Goal: Task Accomplishment & Management: Use online tool/utility

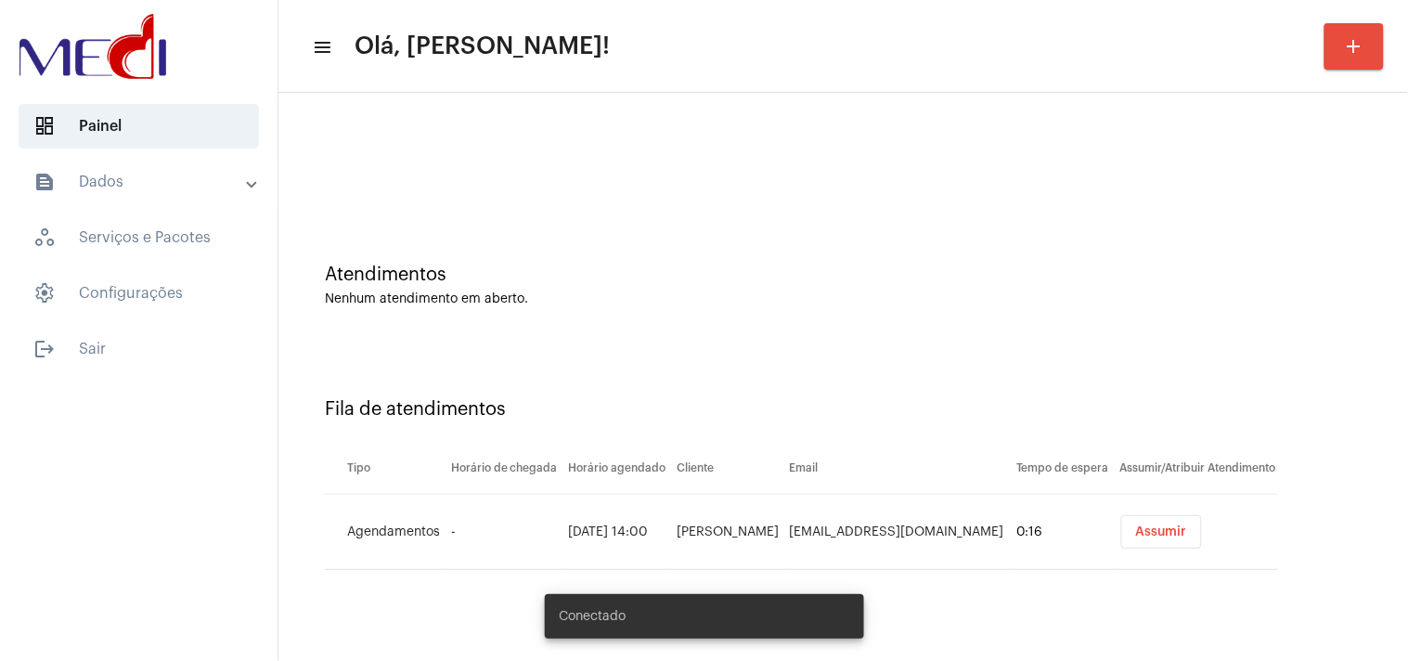
click at [1174, 537] on span "Assumir" at bounding box center [1161, 531] width 51 height 13
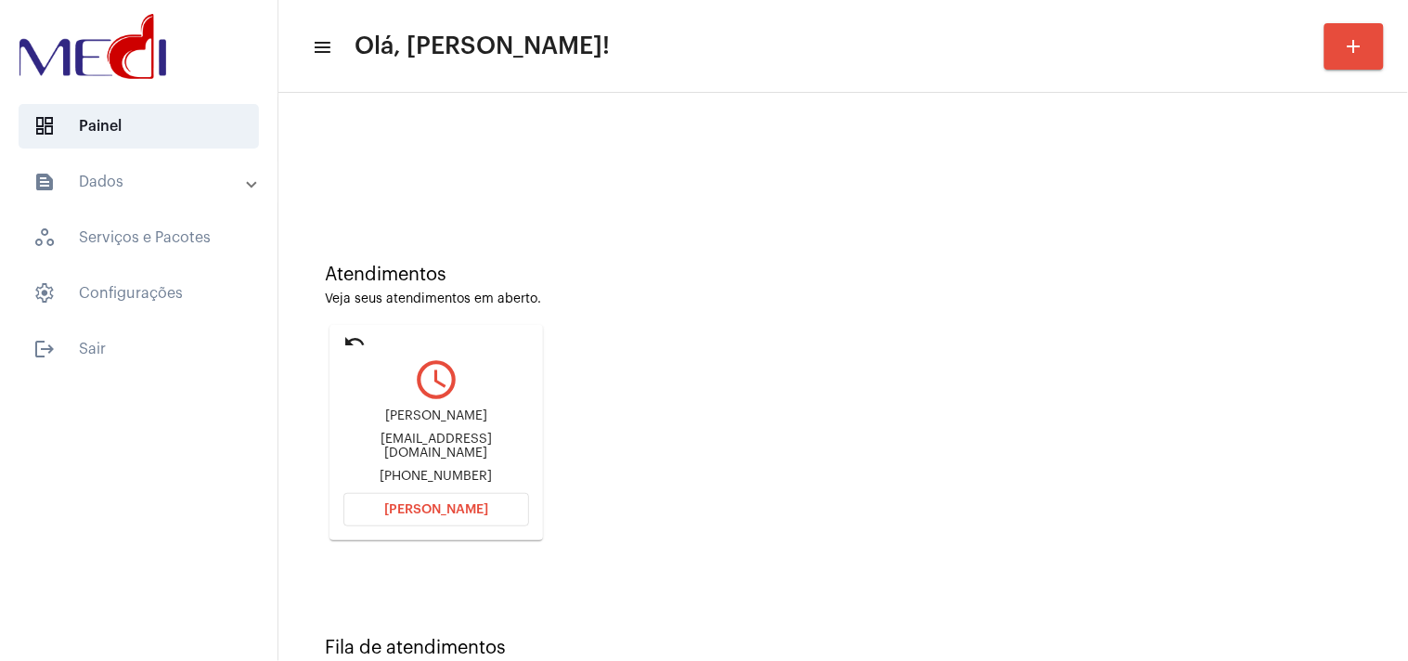
click at [1311, 401] on div "Atendimentos Veja seus atendimentos em aberto. undo query_builder JOÃO CEZAR CU…" at bounding box center [843, 395] width 1111 height 373
click at [433, 439] on div "joao.c.curto@gmail.com" at bounding box center [436, 447] width 186 height 28
copy div "joao.c.curto@gmail.com"
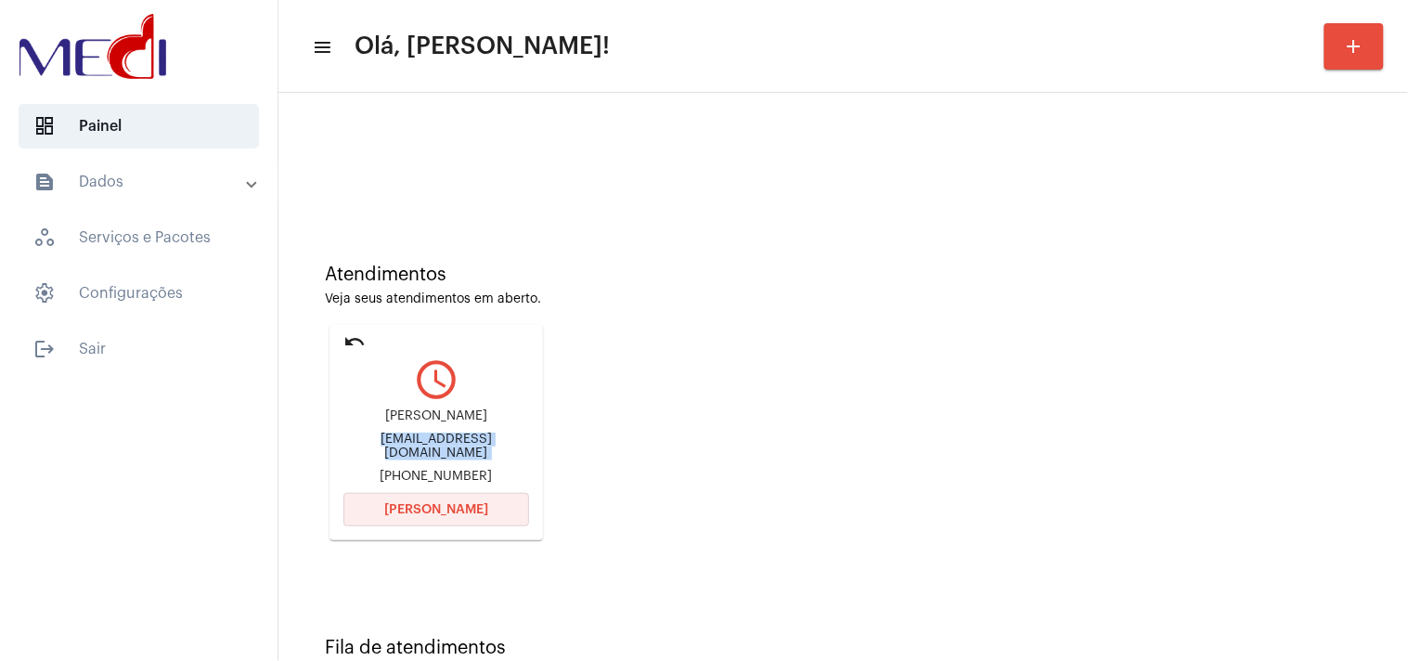
click at [506, 513] on button "Abrir Chamada" at bounding box center [436, 509] width 186 height 33
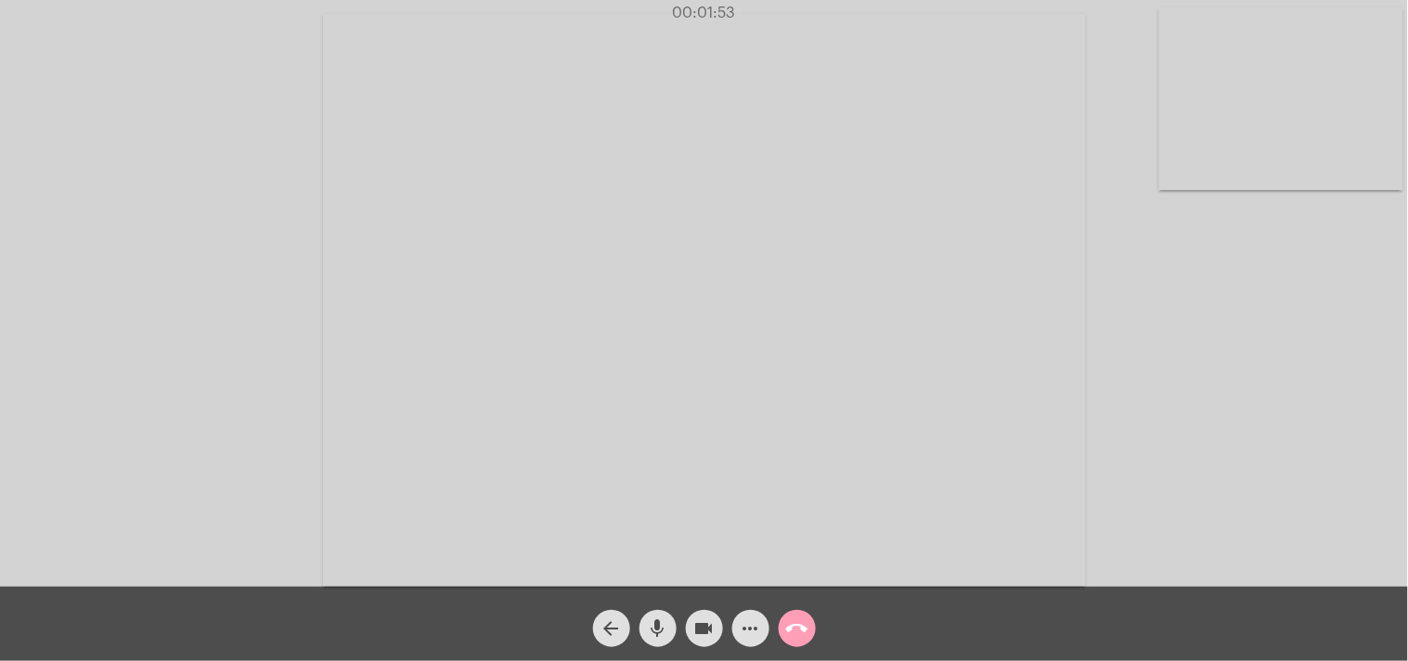
click at [799, 631] on mat-icon "call_end" at bounding box center [797, 628] width 22 height 22
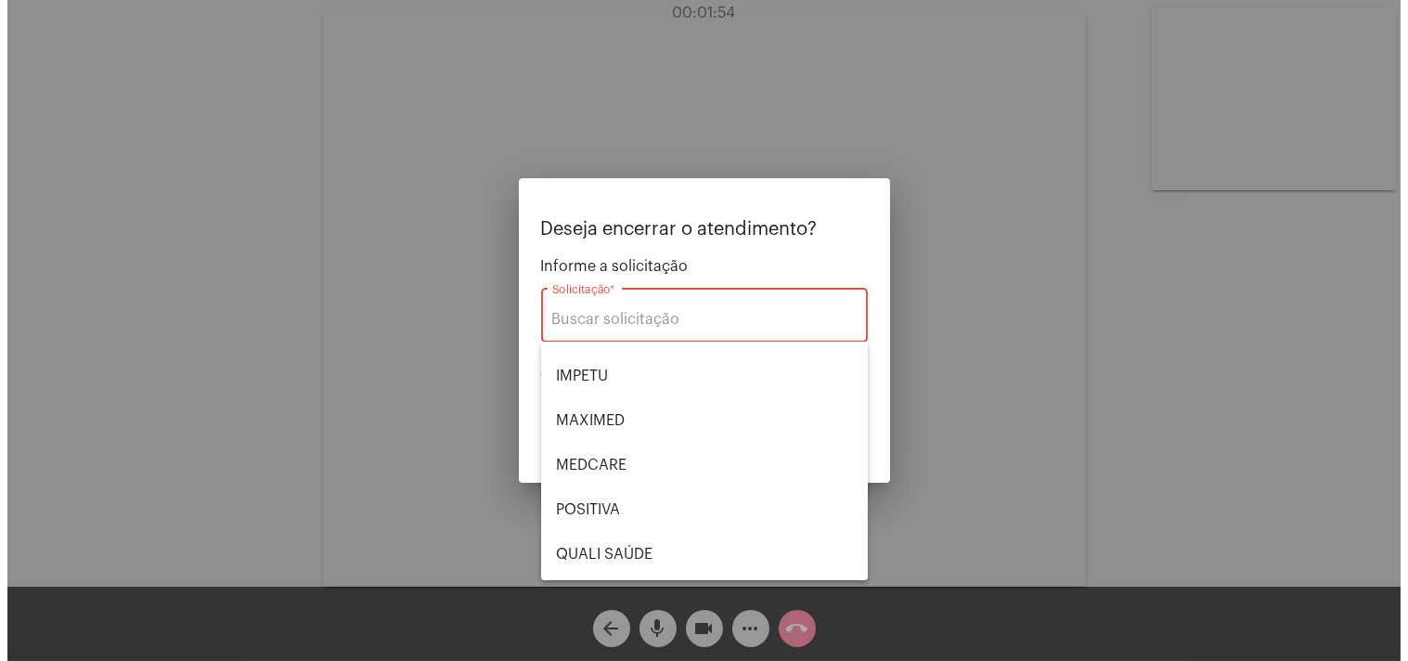
scroll to position [385, 0]
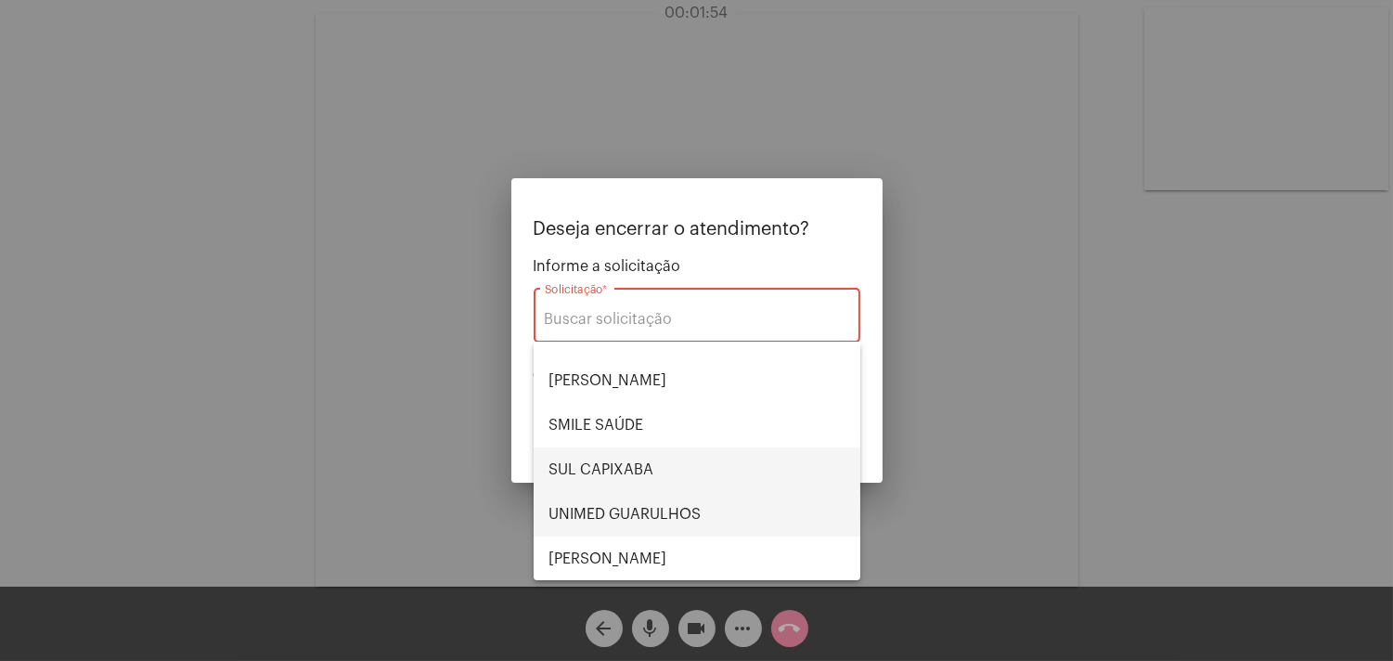
click at [665, 520] on span "UNIMED GUARULHOS" at bounding box center [697, 514] width 297 height 45
type input "UNIMED GUARULHOS"
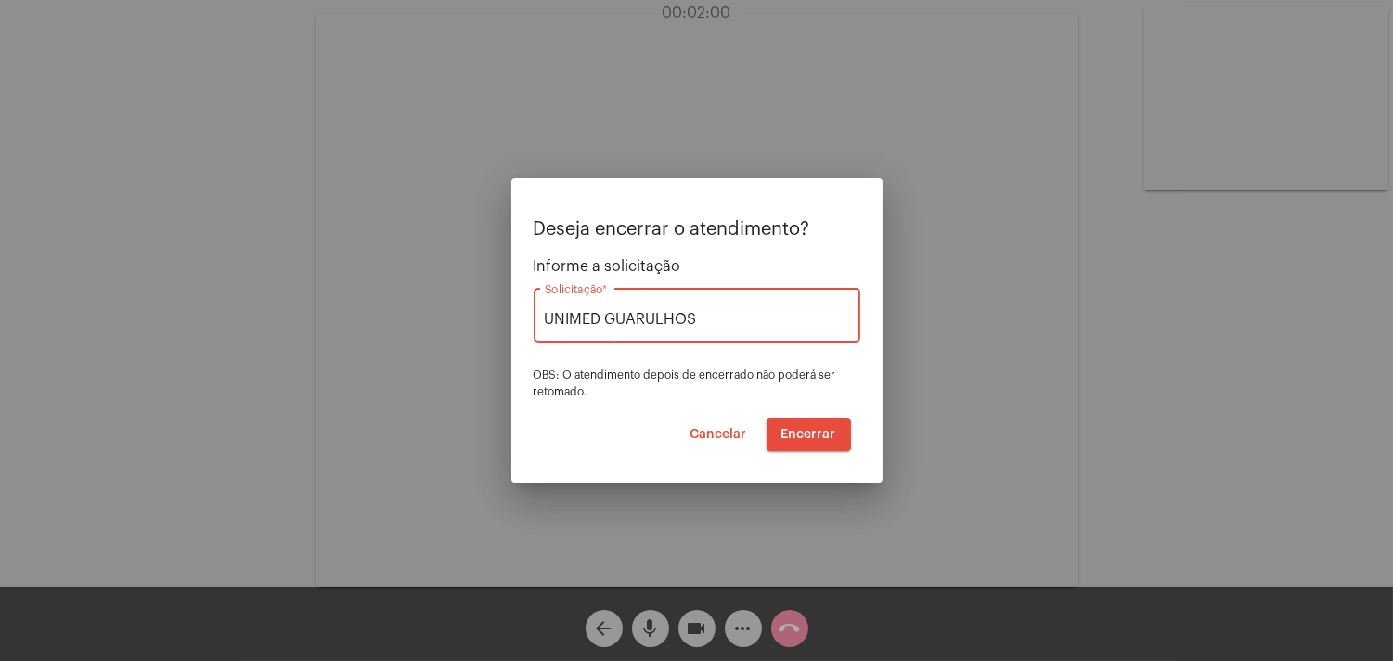
click at [827, 429] on span "Encerrar" at bounding box center [809, 434] width 55 height 13
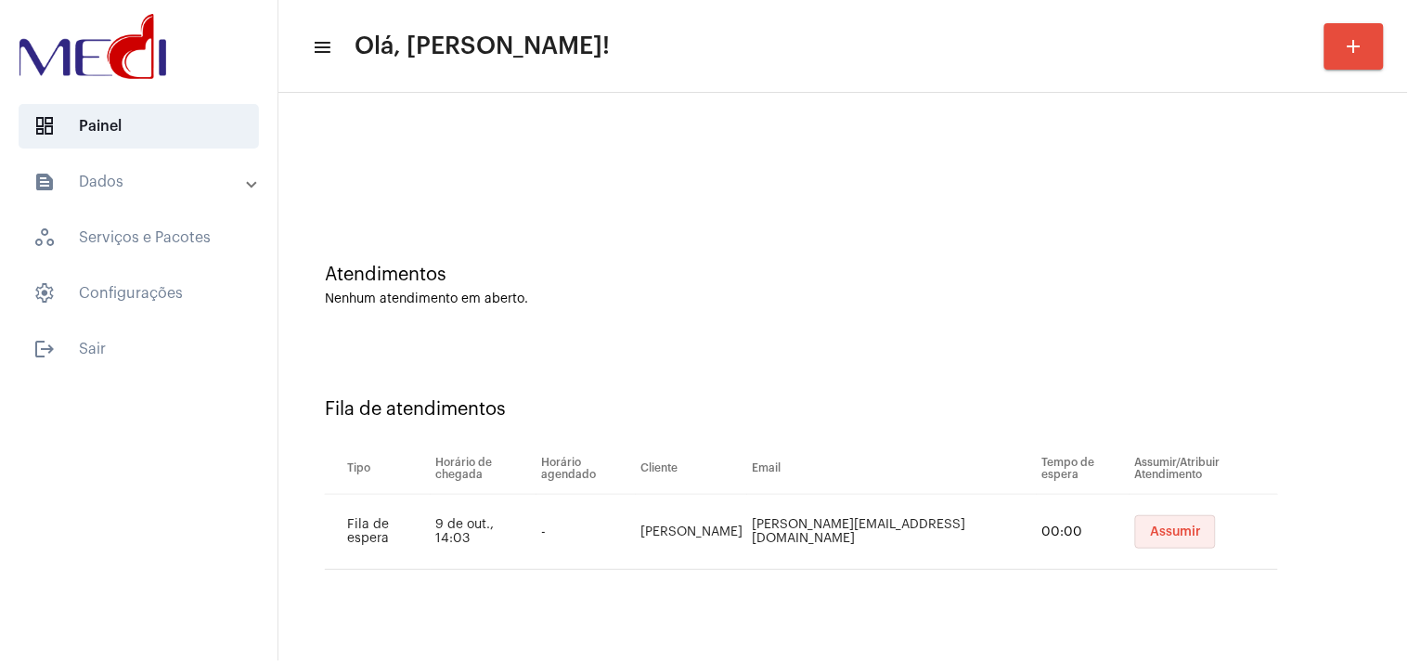
click at [1150, 534] on span "Assumir" at bounding box center [1175, 531] width 51 height 13
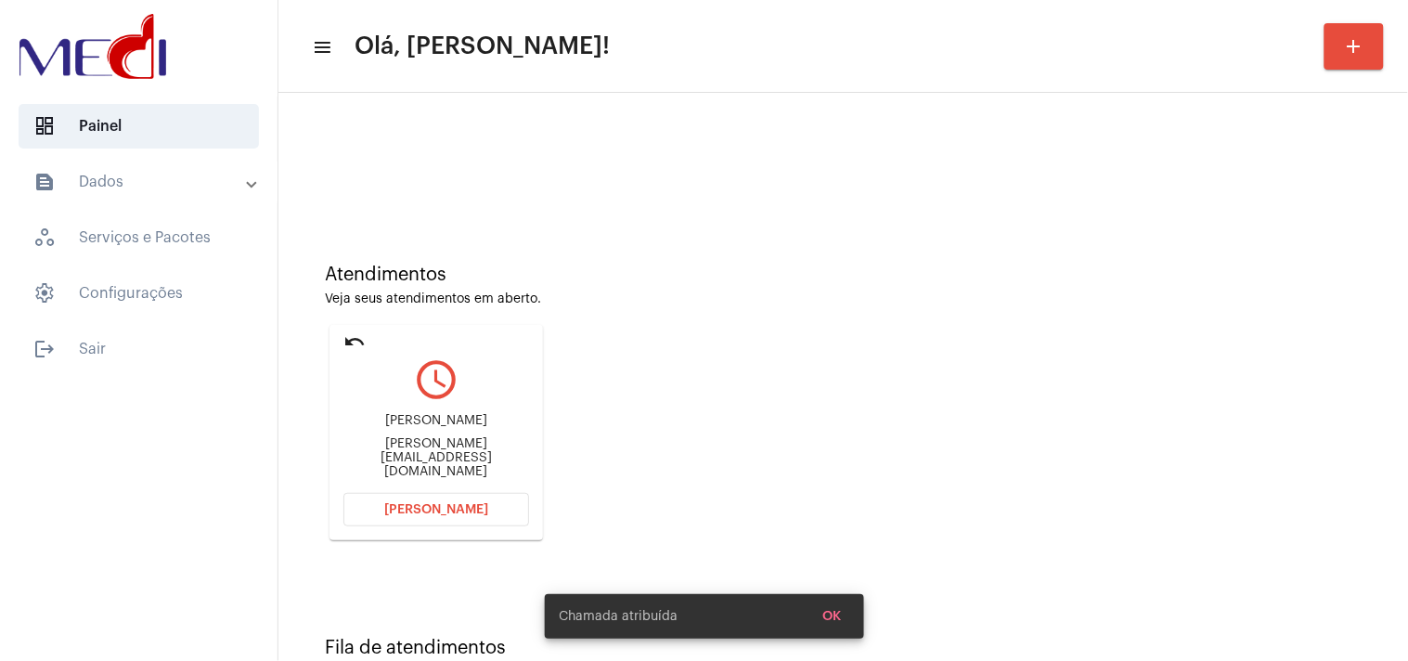
click at [415, 459] on div "ana.182302lara@hotail.co" at bounding box center [436, 458] width 186 height 42
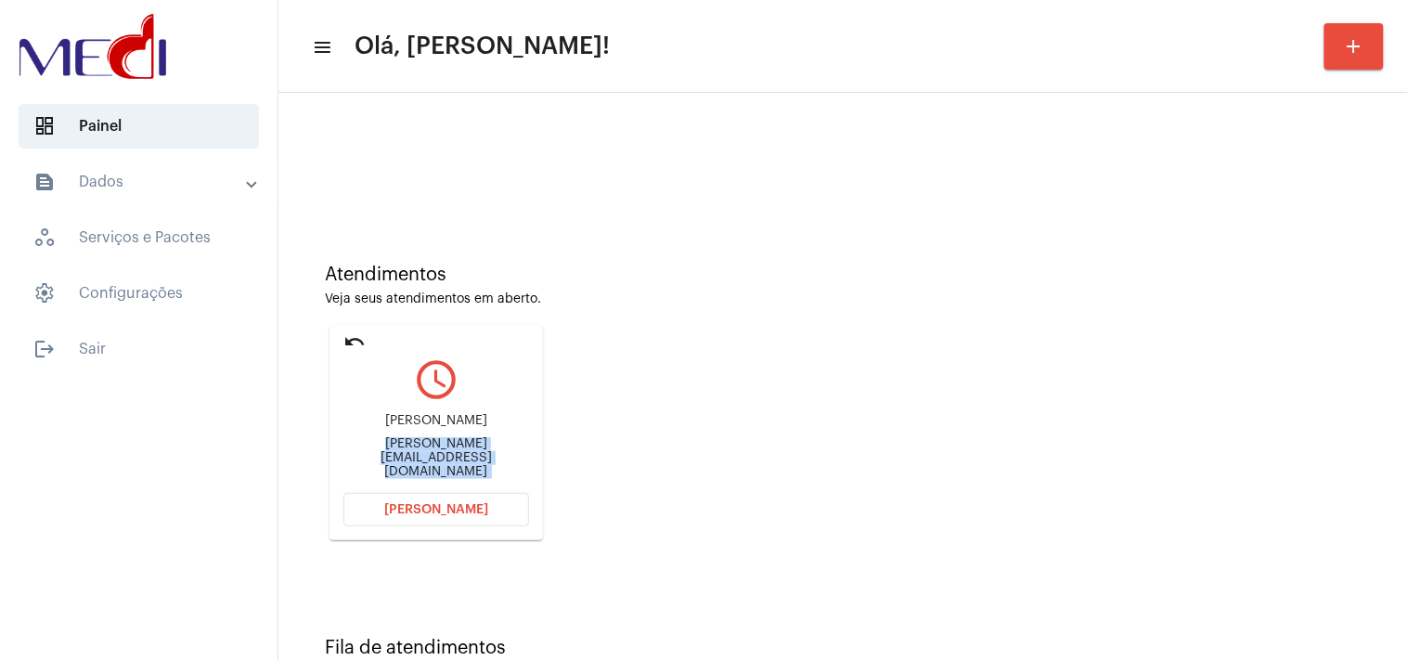
copy mat-card-content "ana.182302lara@hotail.co Abrir Chamada"
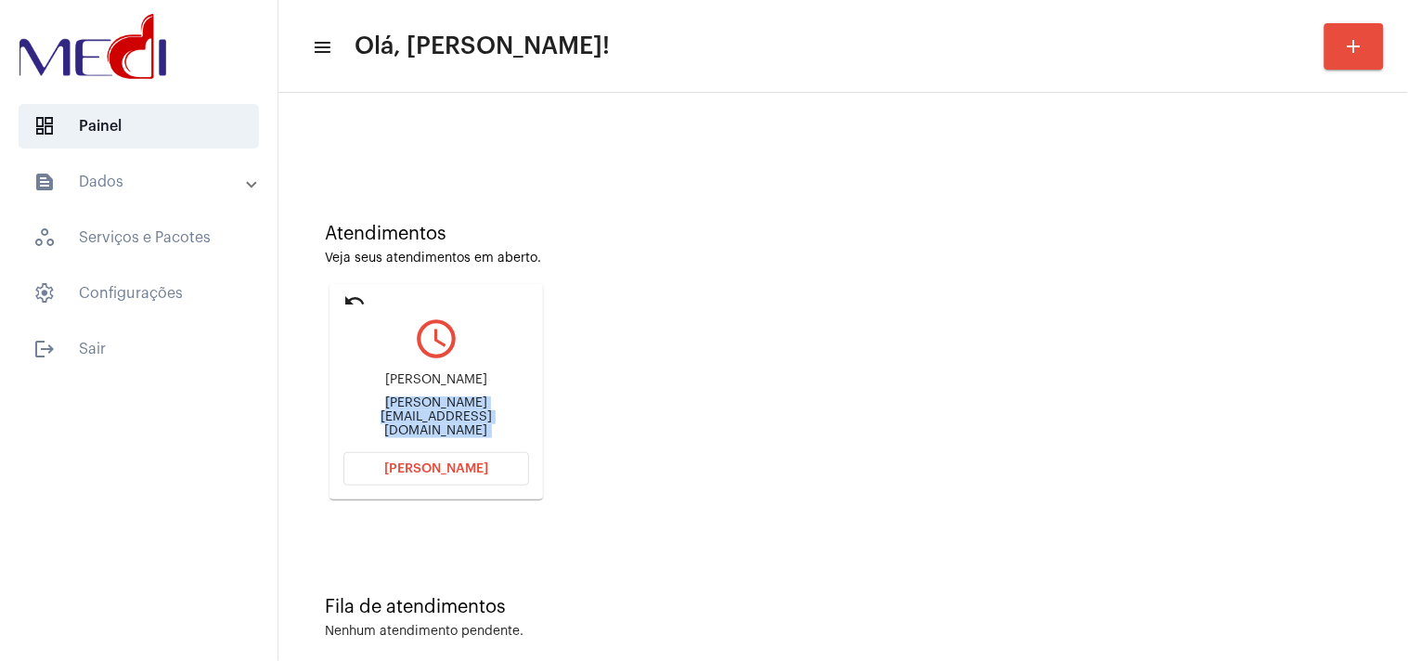
scroll to position [63, 0]
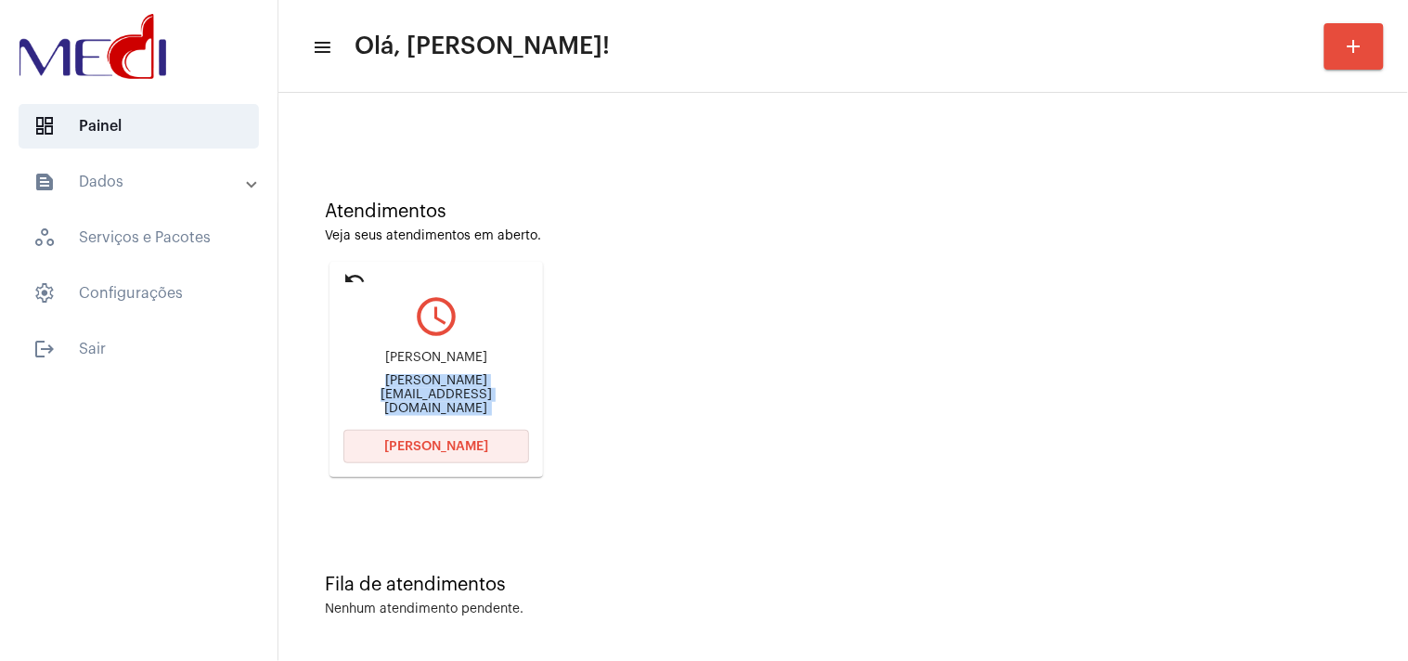
click at [469, 451] on button "Abrir Chamada" at bounding box center [436, 446] width 186 height 33
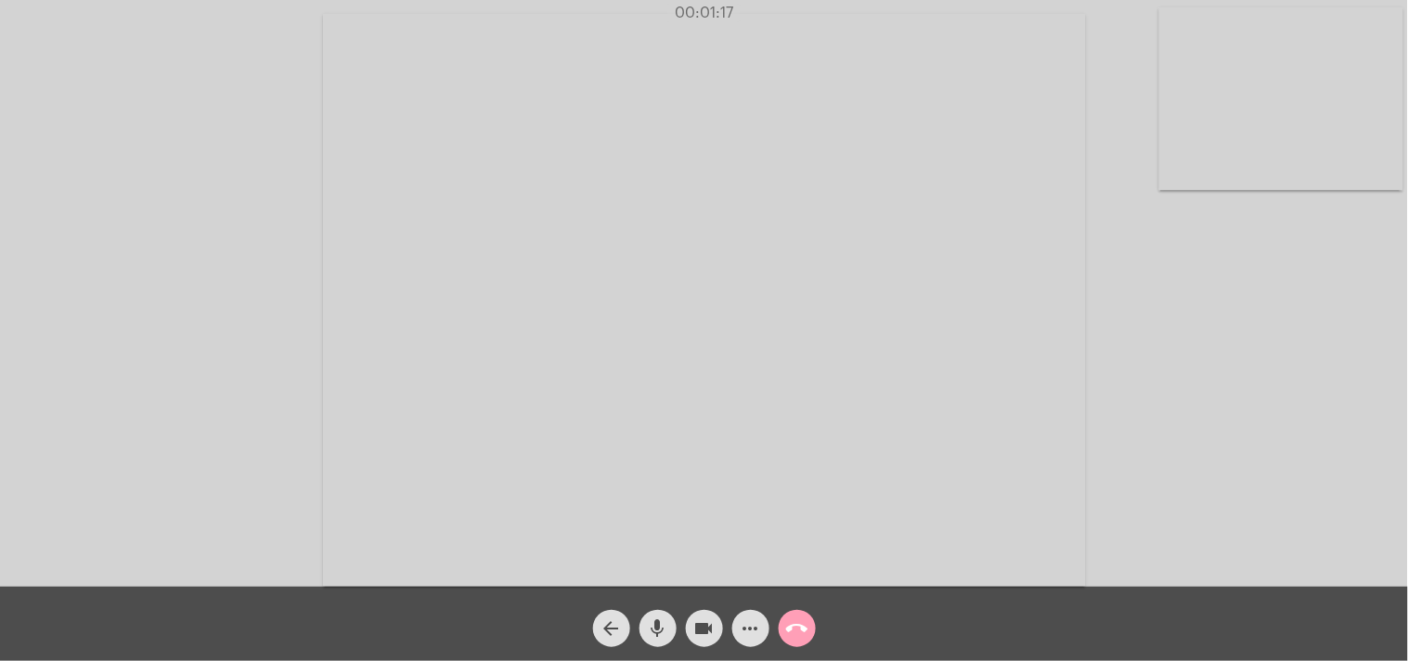
click at [805, 615] on span "call_end" at bounding box center [797, 628] width 22 height 37
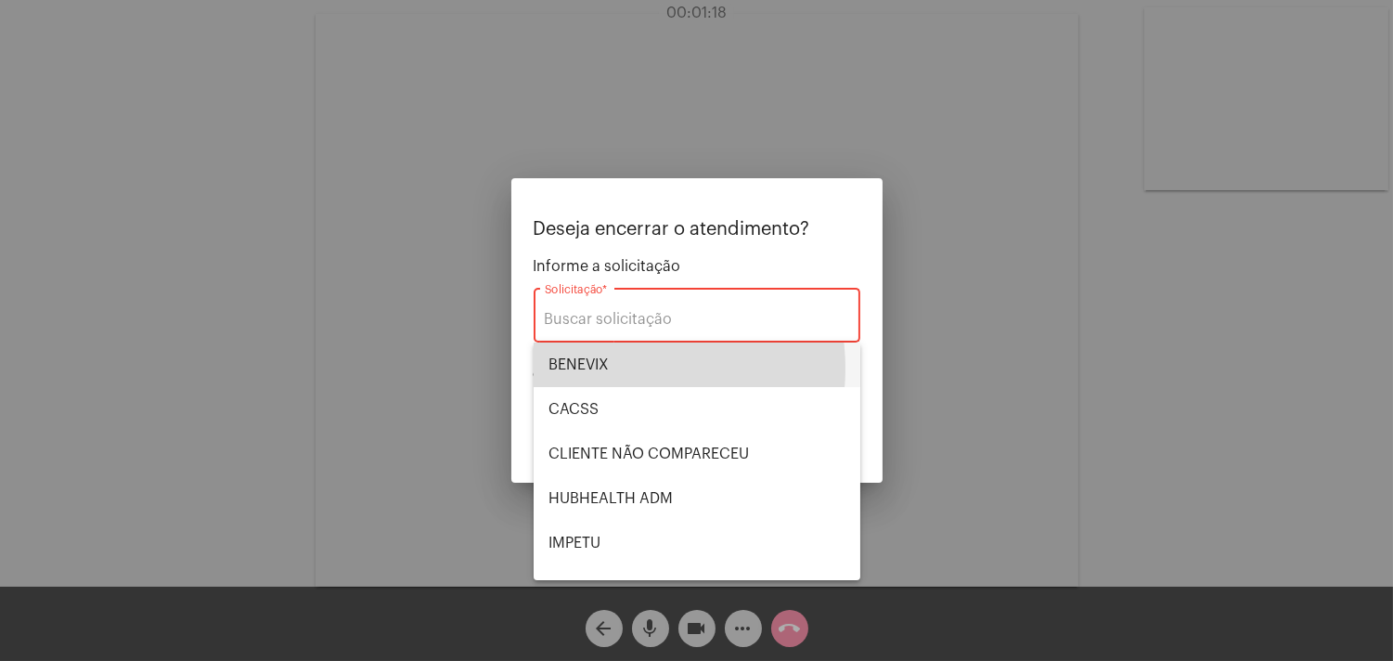
click at [614, 369] on span "BENEVIX" at bounding box center [697, 365] width 297 height 45
type input "BENEVIX"
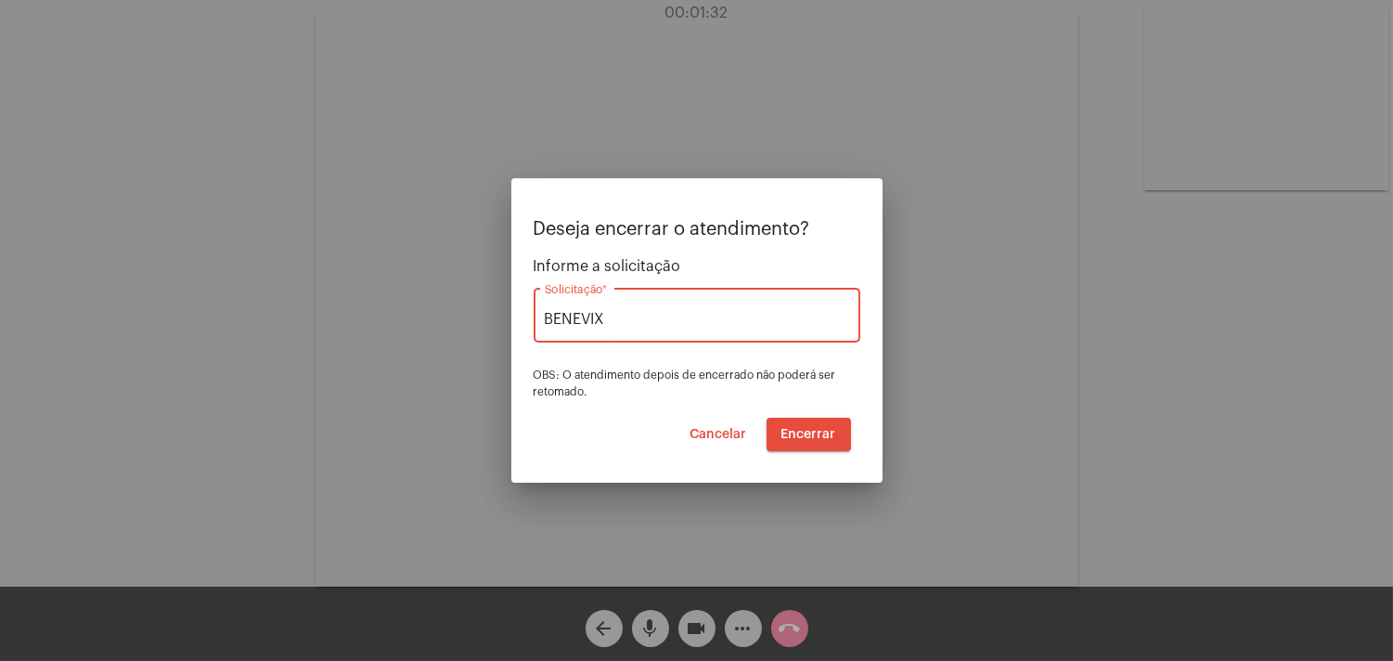
click at [829, 432] on span "Encerrar" at bounding box center [809, 434] width 55 height 13
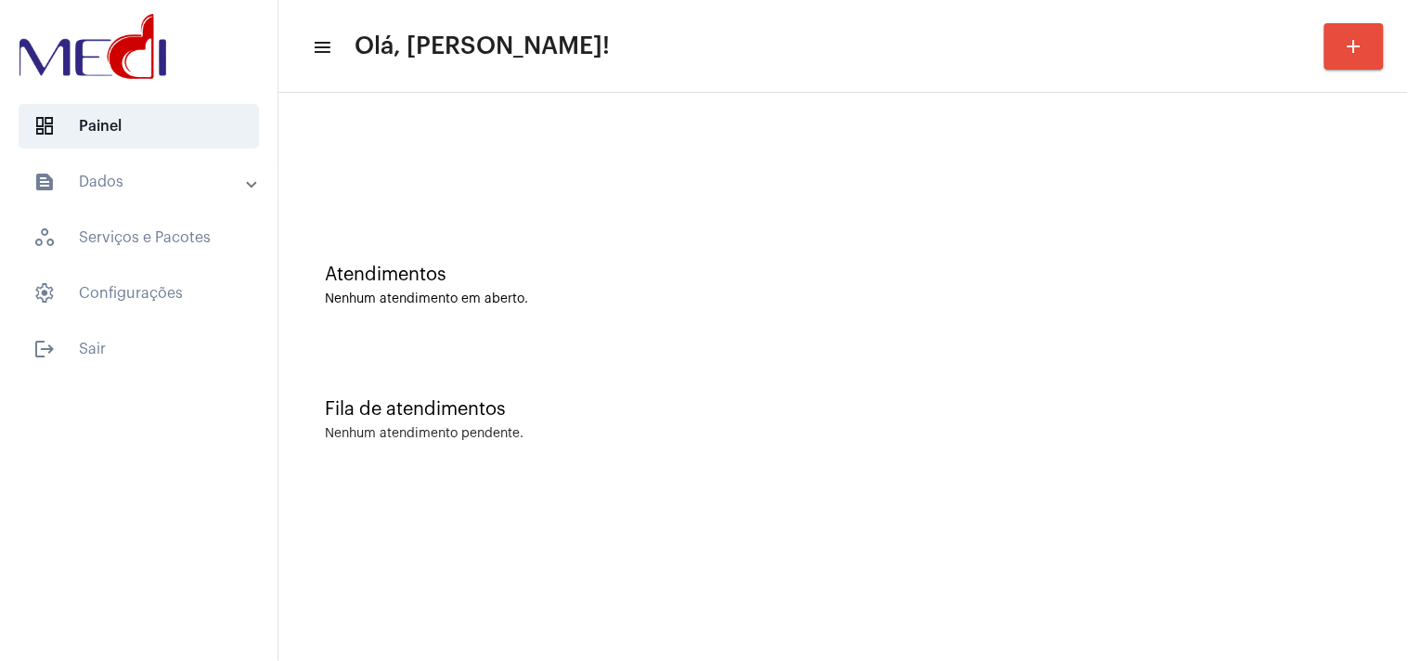
click at [1257, 329] on div "Atendimentos Nenhum atendimento em aberto." at bounding box center [843, 276] width 1111 height 135
click at [1323, 332] on div "Atendimentos Nenhum atendimento em aberto." at bounding box center [843, 276] width 1111 height 135
click at [1348, 549] on mat-sidenav-content "menu Olá, [PERSON_NAME]! add Atendimentos Nenhum atendimento em aberto. Fila de…" at bounding box center [843, 330] width 1130 height 661
click at [1337, 423] on div "Fila de atendimentos Nenhum atendimento pendente." at bounding box center [843, 410] width 1111 height 135
click at [1118, 599] on mat-sidenav-content "menu Olá, Karen! add Atendimentos Nenhum atendimento em aberto. Fila de atendim…" at bounding box center [843, 330] width 1130 height 661
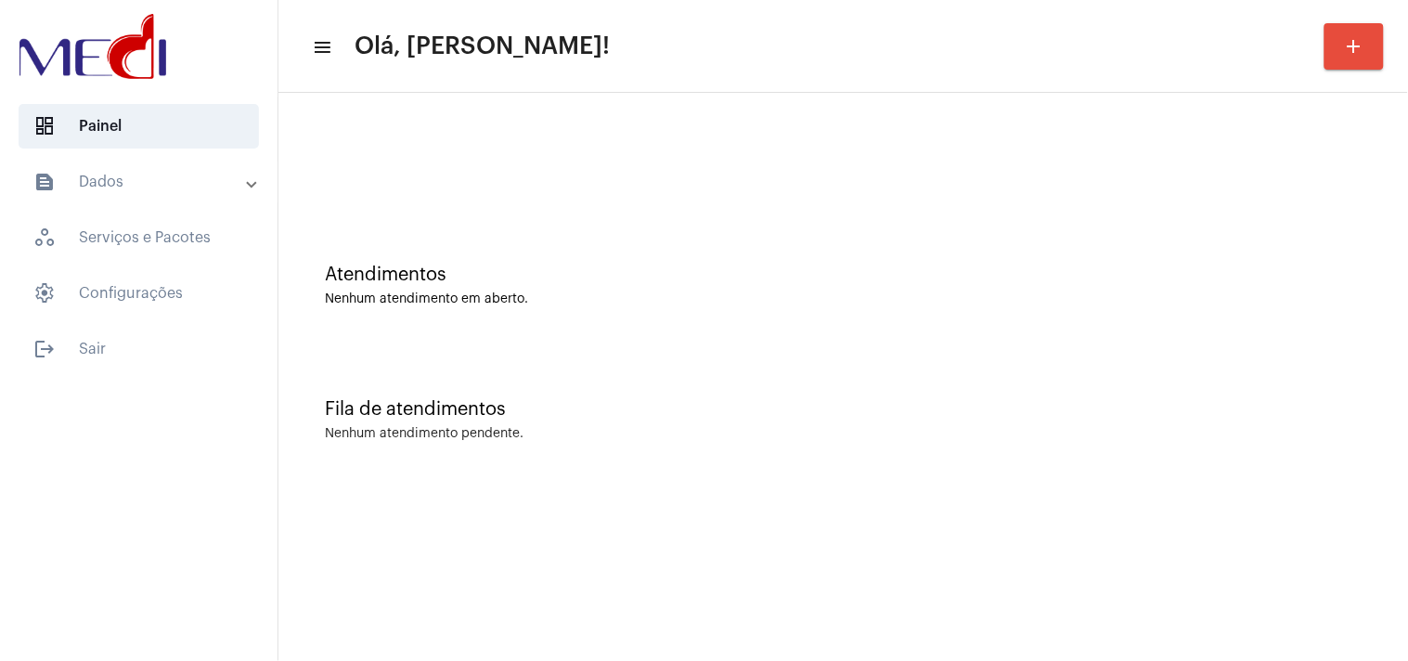
click at [1061, 403] on div "Fila de atendimentos" at bounding box center [843, 409] width 1037 height 20
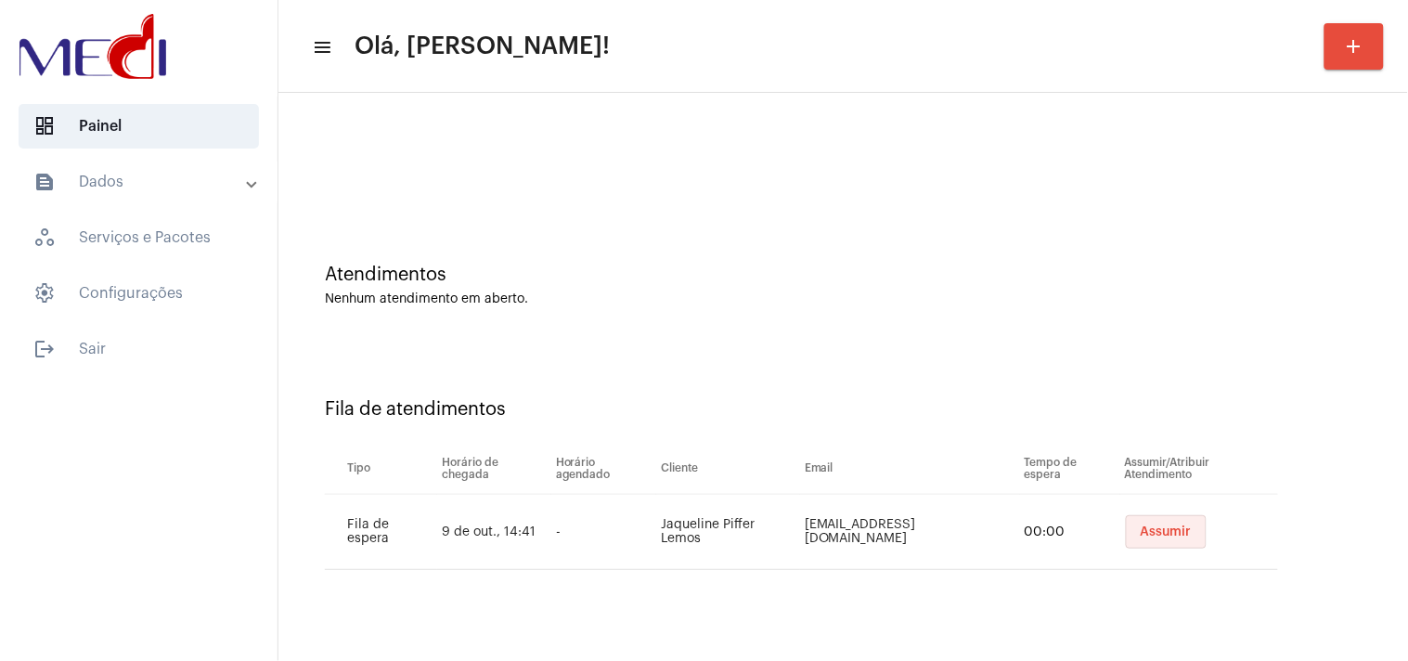
click at [1165, 524] on button "Assumir" at bounding box center [1166, 531] width 81 height 33
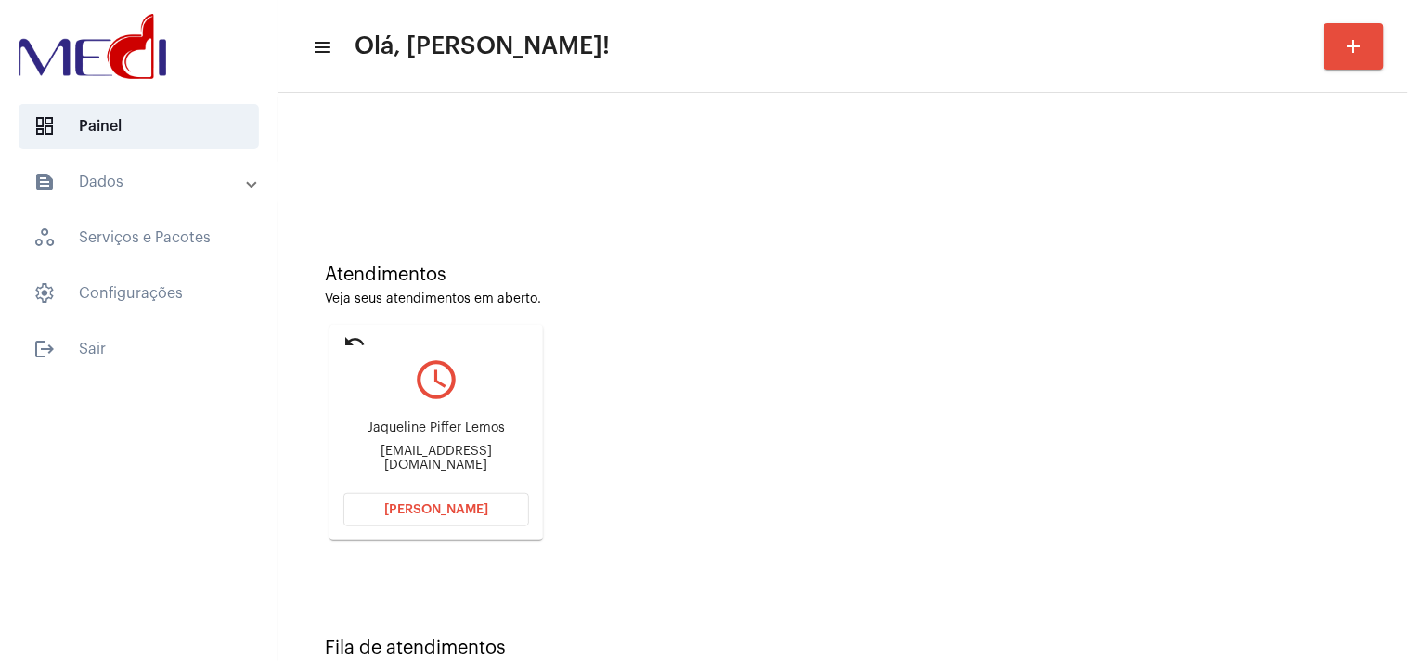
click at [440, 456] on div "jaqueatacbrasil@gmail.com" at bounding box center [436, 459] width 186 height 28
copy mat-card-content "jaqueatacbrasil@gmail.com Abrir Chamada"
click at [407, 513] on span "Abrir Chamada" at bounding box center [436, 509] width 104 height 13
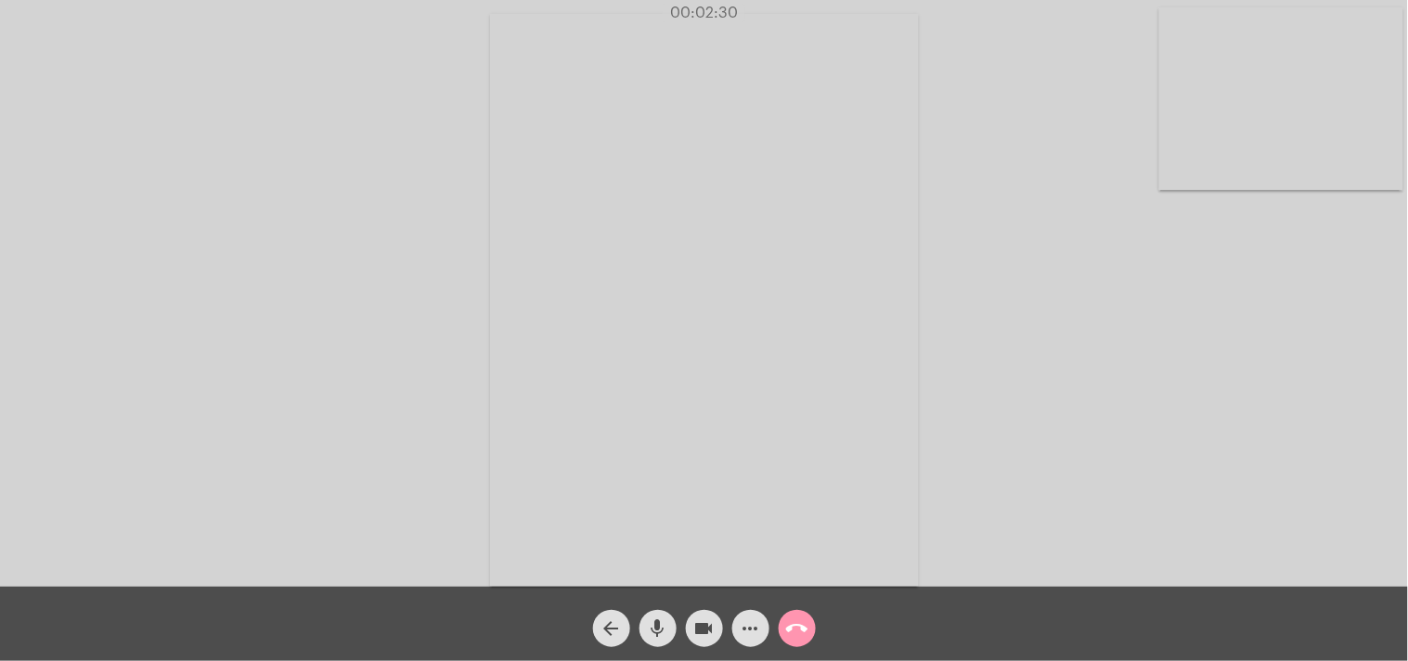
click at [806, 620] on mat-icon "call_end" at bounding box center [797, 628] width 22 height 22
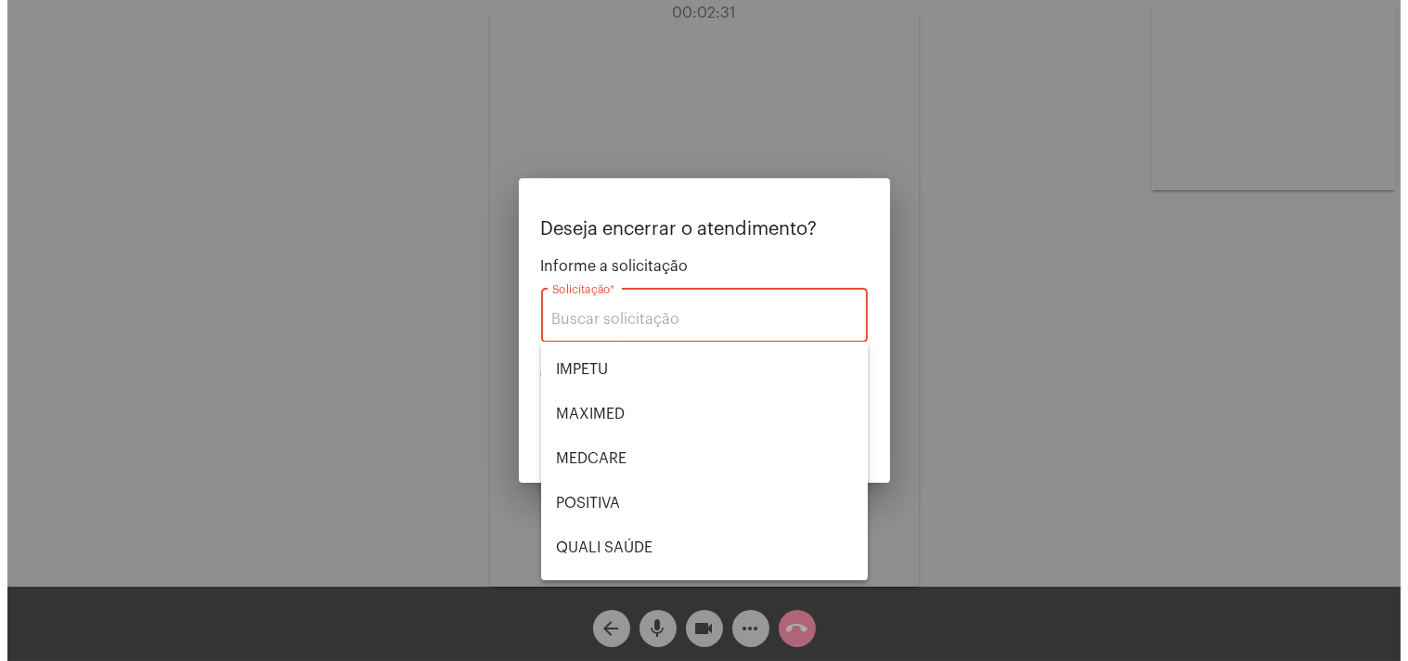
scroll to position [385, 0]
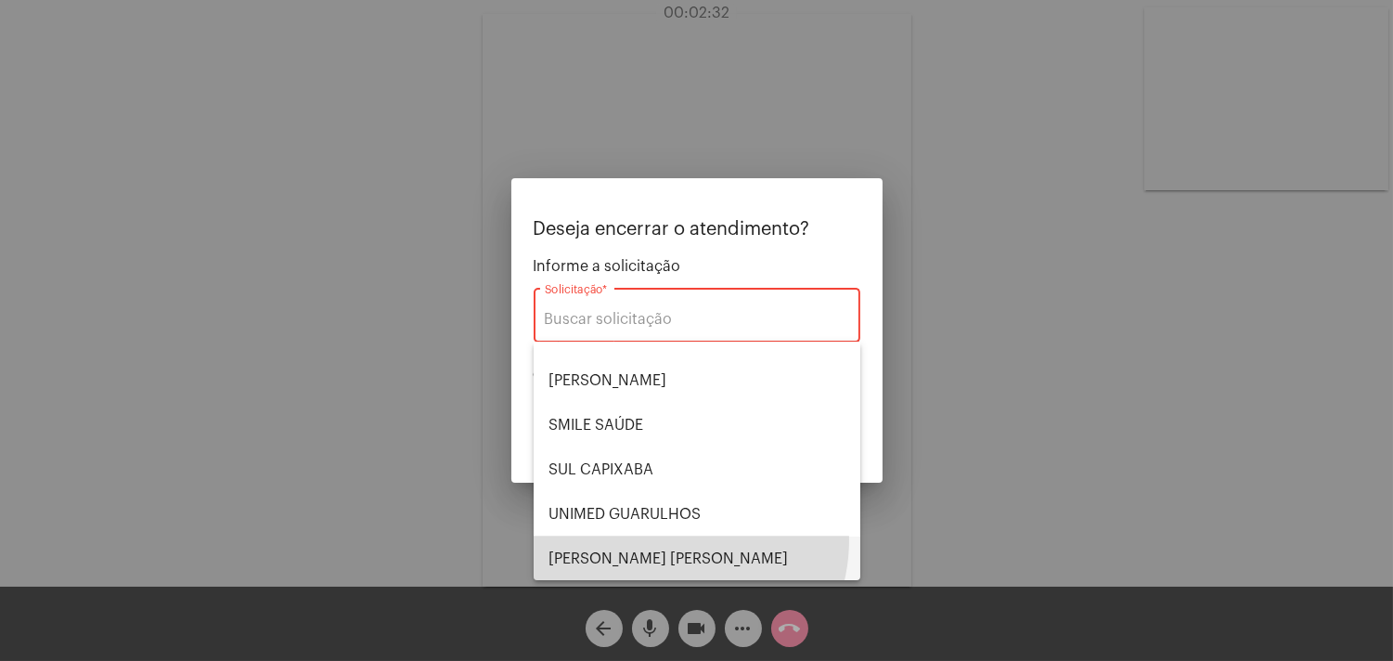
click at [664, 538] on span "VERA CRUZ" at bounding box center [697, 559] width 297 height 45
type input "VERA CRUZ"
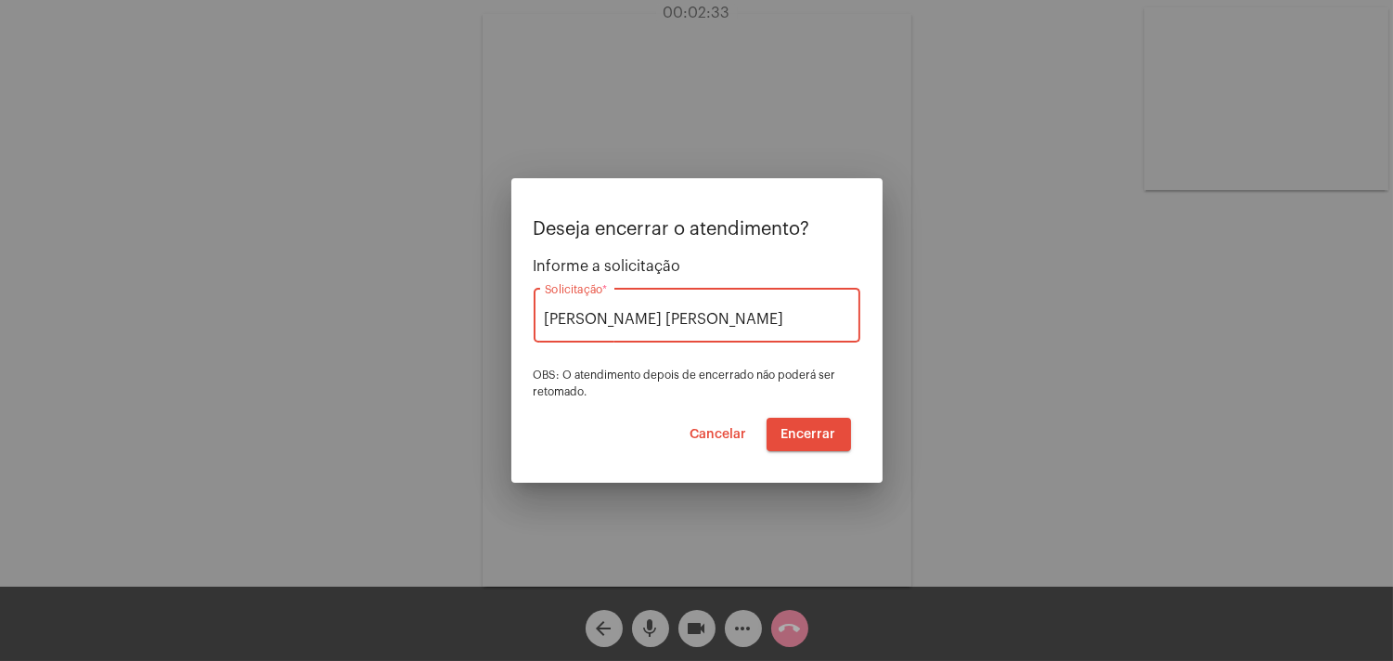
click at [820, 427] on button "Encerrar" at bounding box center [809, 434] width 84 height 33
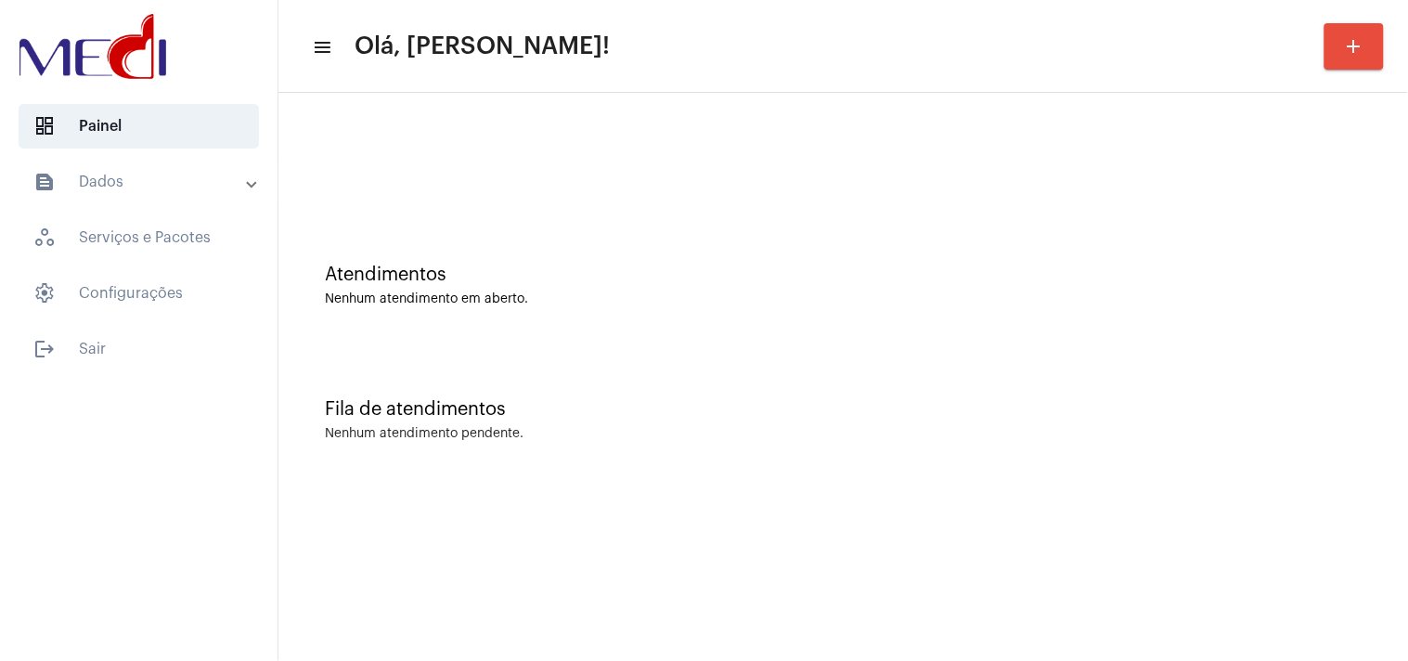
click at [1353, 313] on div "Atendimentos Nenhum atendimento em aberto." at bounding box center [843, 276] width 1111 height 135
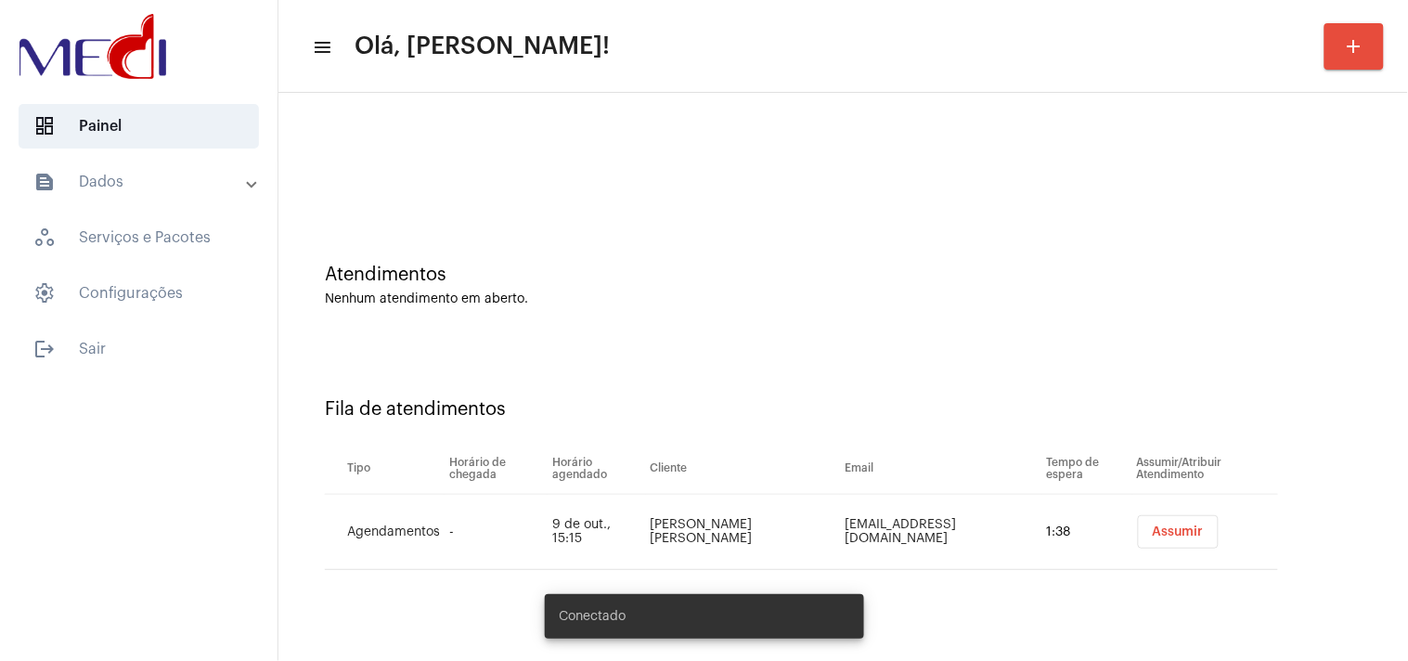
click at [1160, 515] on button "Assumir" at bounding box center [1178, 531] width 81 height 33
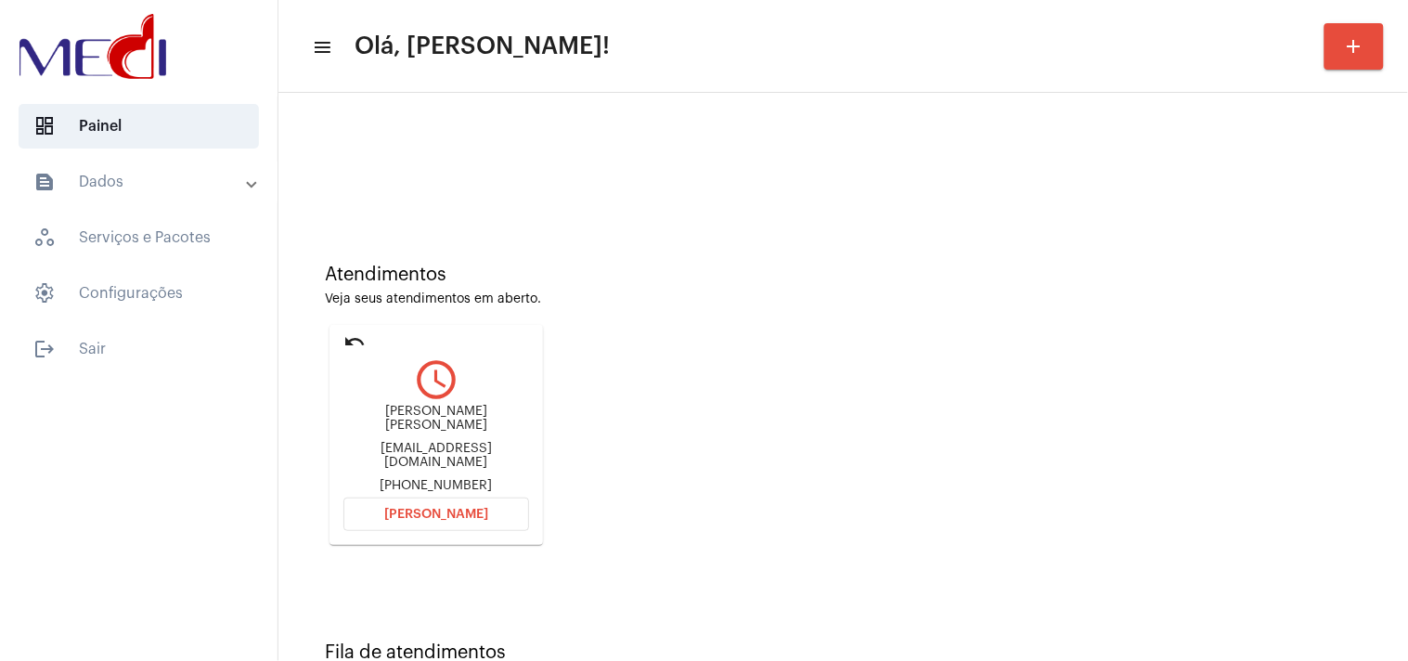
click at [397, 448] on div "[EMAIL_ADDRESS][DOMAIN_NAME]" at bounding box center [436, 456] width 186 height 28
copy div "[EMAIL_ADDRESS][DOMAIN_NAME]"
click at [399, 512] on span "[PERSON_NAME]" at bounding box center [436, 514] width 104 height 13
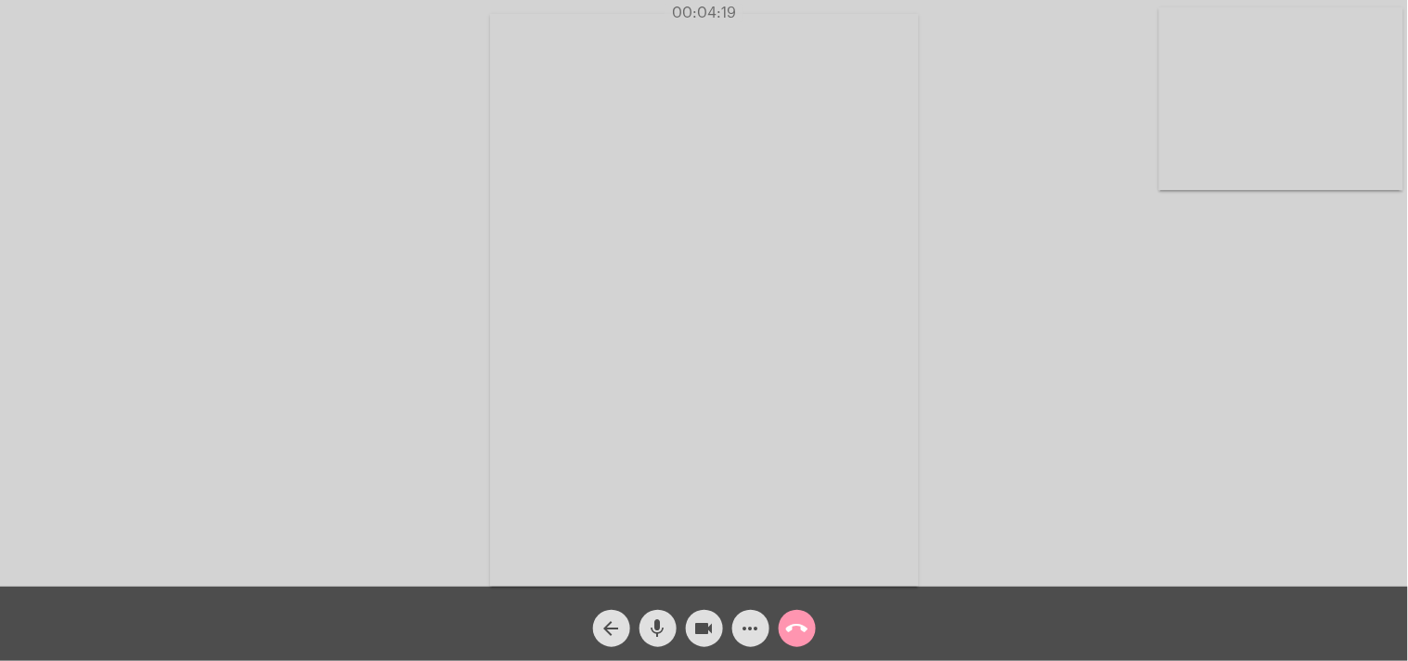
click at [796, 617] on mat-icon "call_end" at bounding box center [797, 628] width 22 height 22
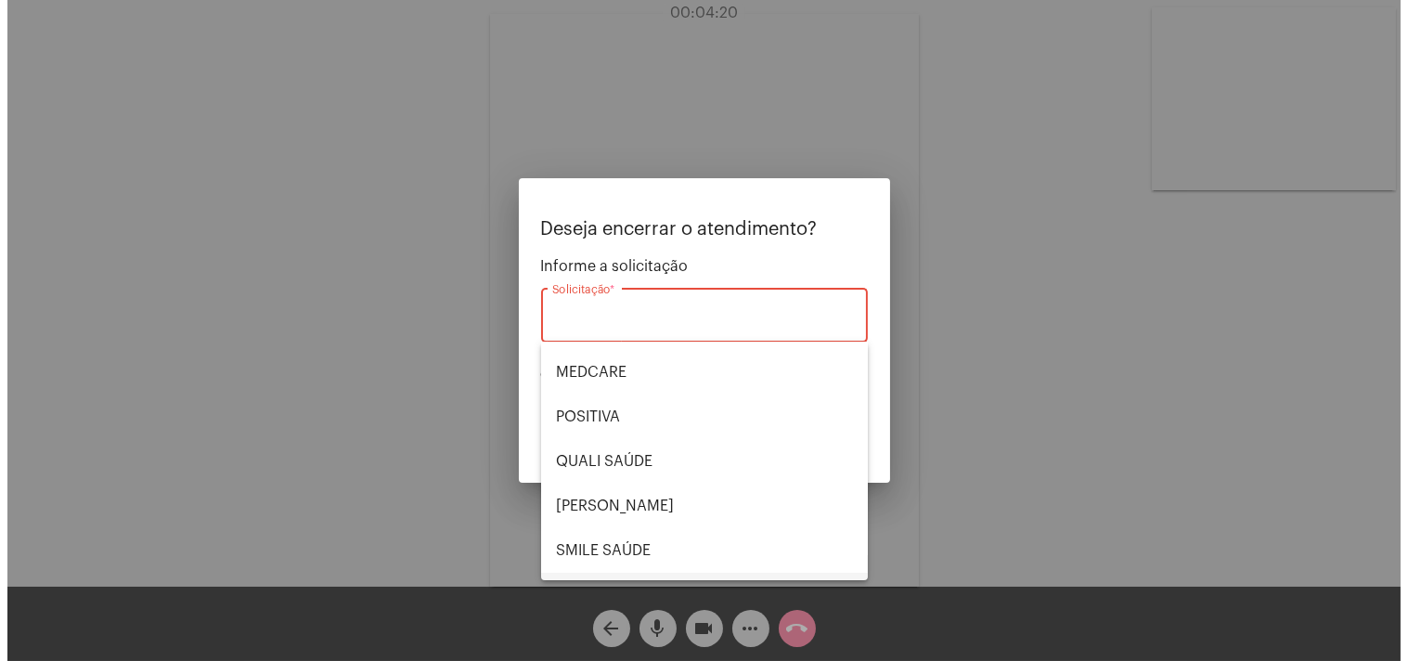
scroll to position [385, 0]
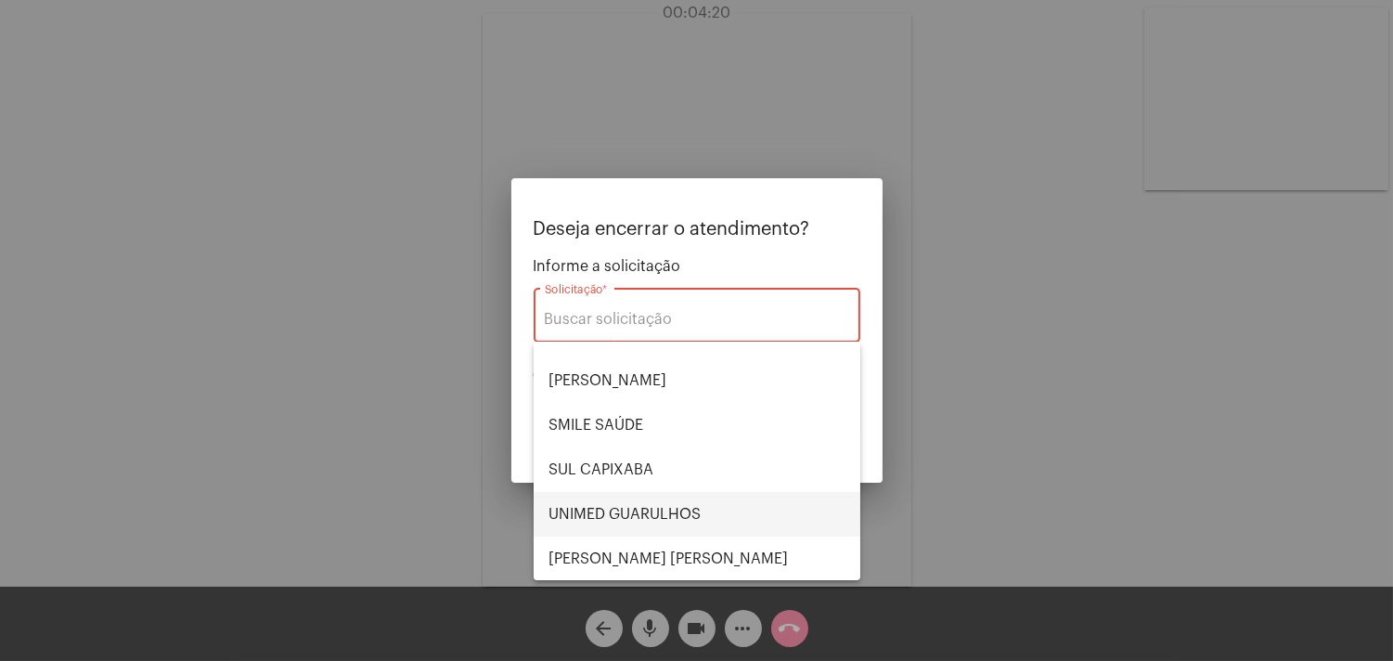
click at [644, 515] on span "UNIMED GUARULHOS" at bounding box center [697, 514] width 297 height 45
type input "UNIMED GUARULHOS"
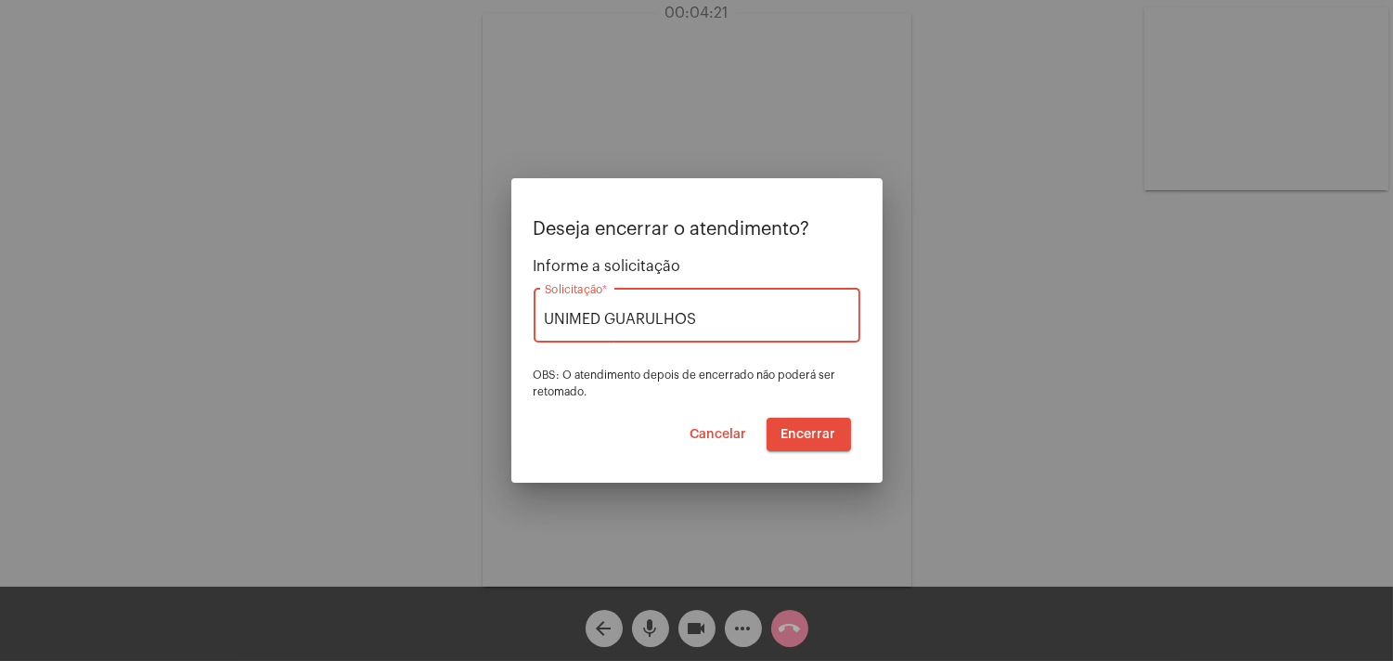
click at [787, 441] on button "Encerrar" at bounding box center [809, 434] width 84 height 33
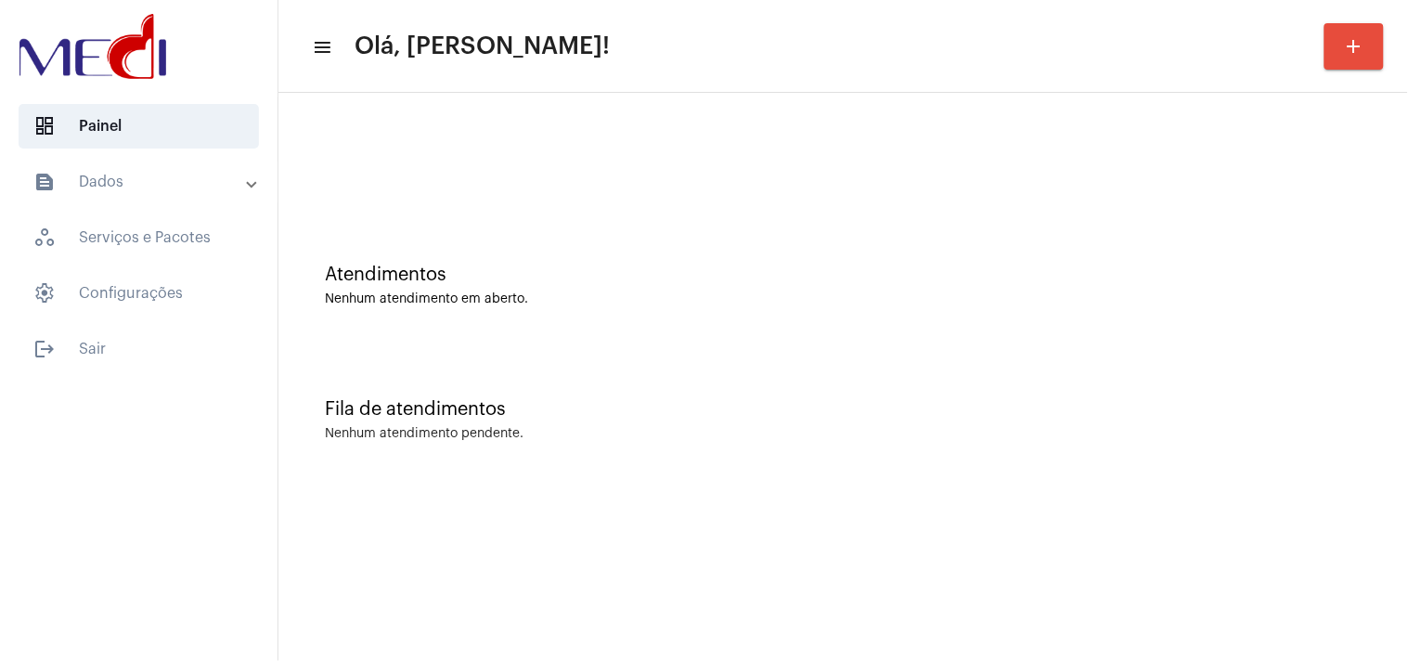
click at [1284, 439] on div "Fila de atendimentos Nenhum atendimento pendente." at bounding box center [843, 410] width 1111 height 135
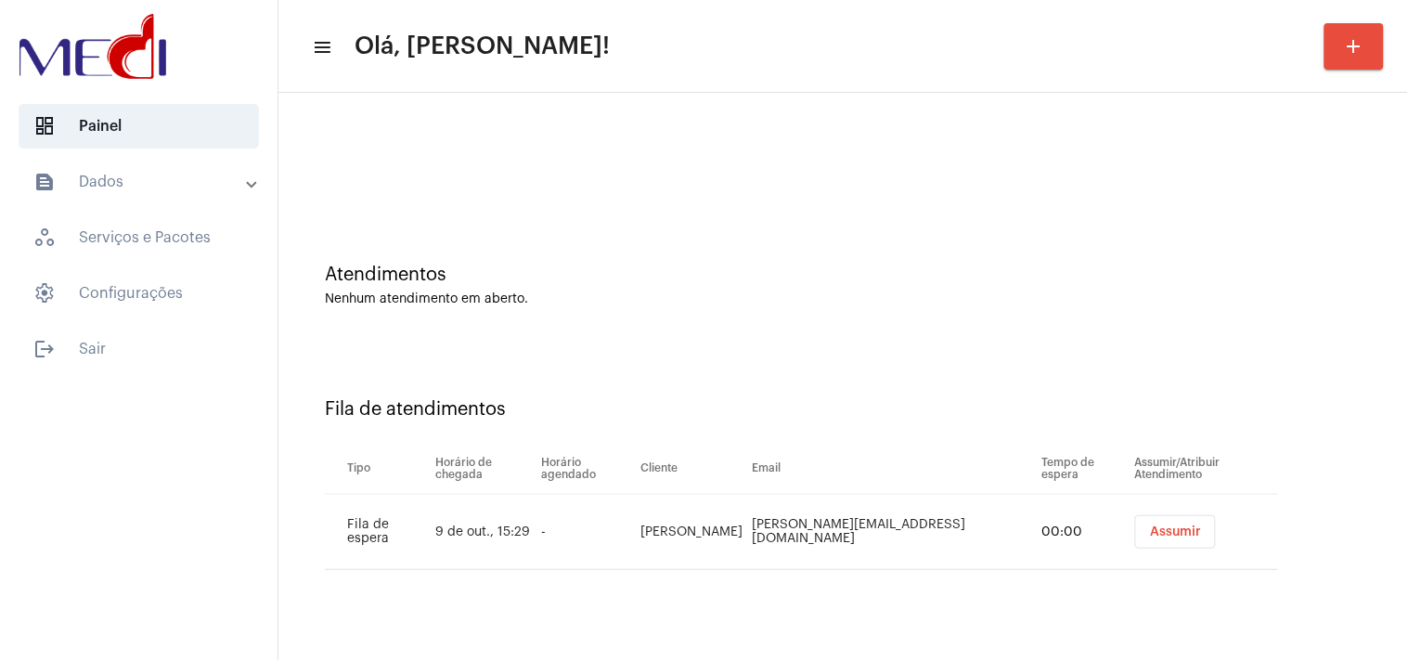
click at [1176, 520] on button "Assumir" at bounding box center [1175, 531] width 81 height 33
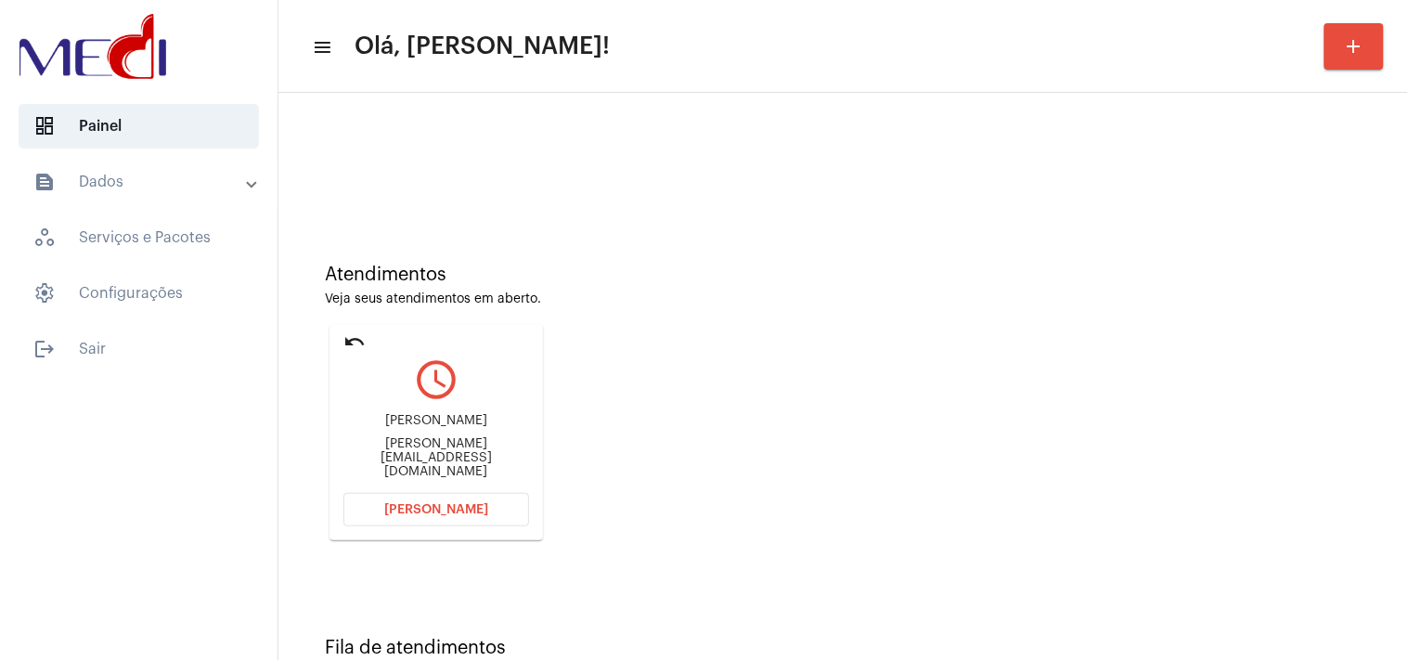
click at [1315, 428] on div "Atendimentos Veja seus atendimentos em aberto. undo query_builder [PERSON_NAME]…" at bounding box center [843, 395] width 1111 height 373
click at [495, 460] on div "[PERSON_NAME][EMAIL_ADDRESS][DOMAIN_NAME]" at bounding box center [436, 458] width 186 height 42
click at [495, 460] on div "tatiana_milhomem@hotmail.com" at bounding box center [436, 458] width 186 height 42
copy mat-card-content "tatiana_milhomem@hotmail.com Abrir Chamada"
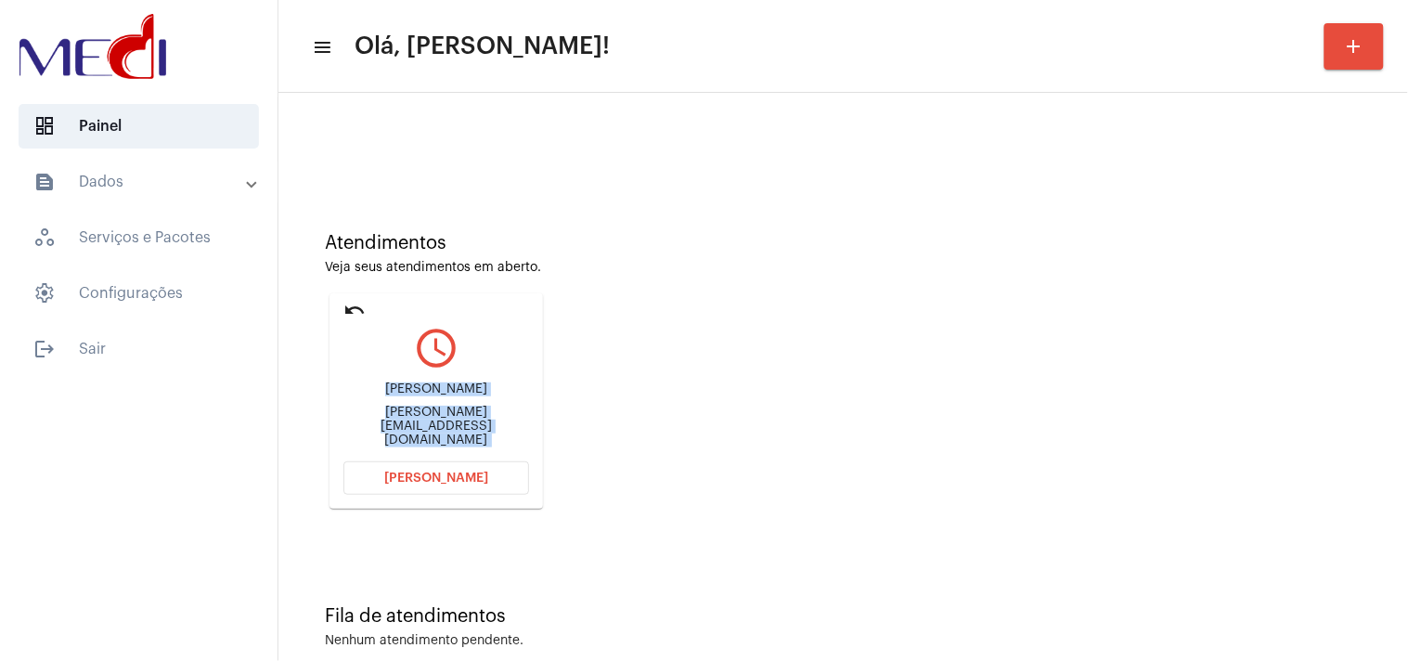
scroll to position [63, 0]
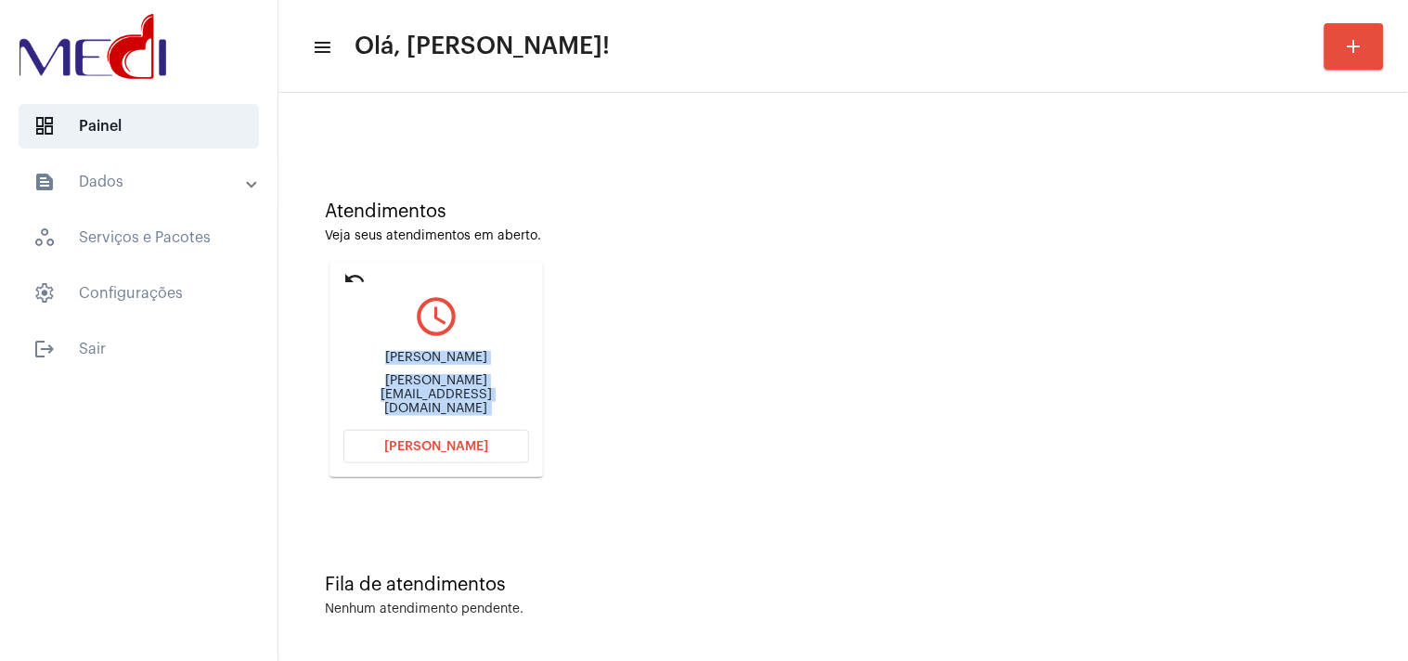
click at [412, 440] on span "Abrir Chamada" at bounding box center [436, 446] width 104 height 13
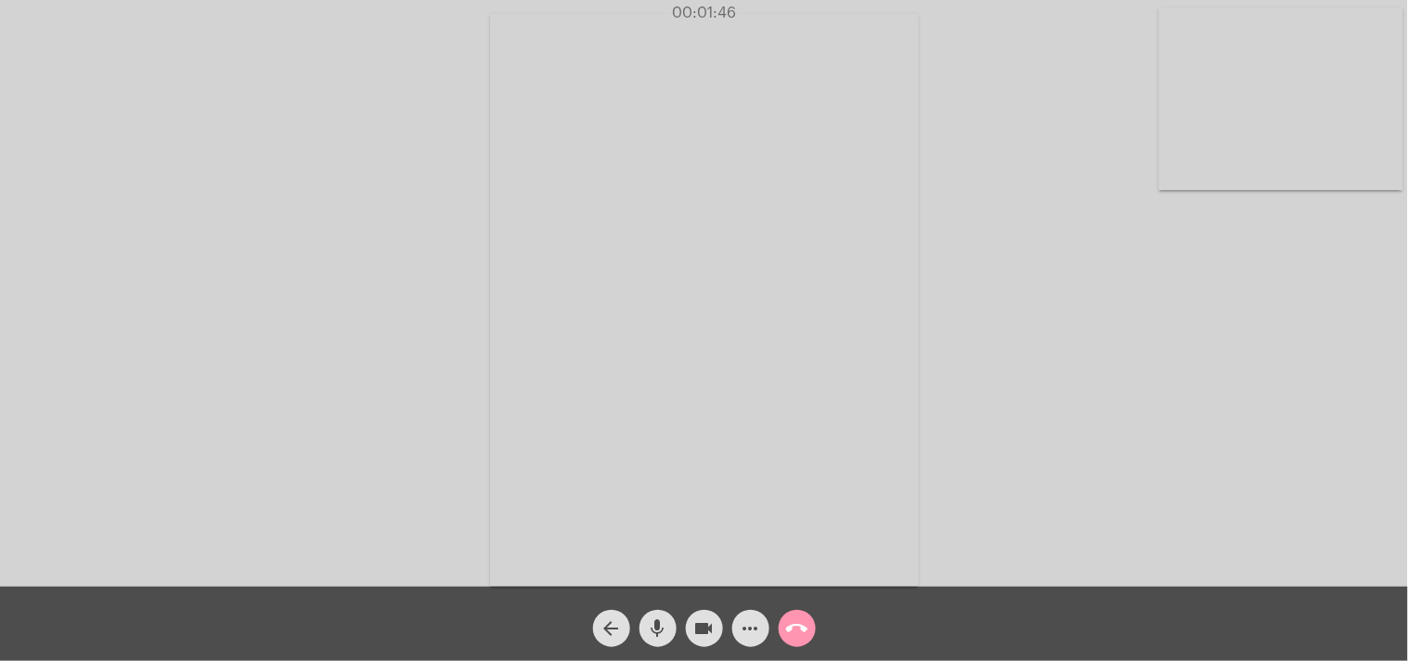
click at [801, 615] on span "call_end" at bounding box center [797, 628] width 22 height 37
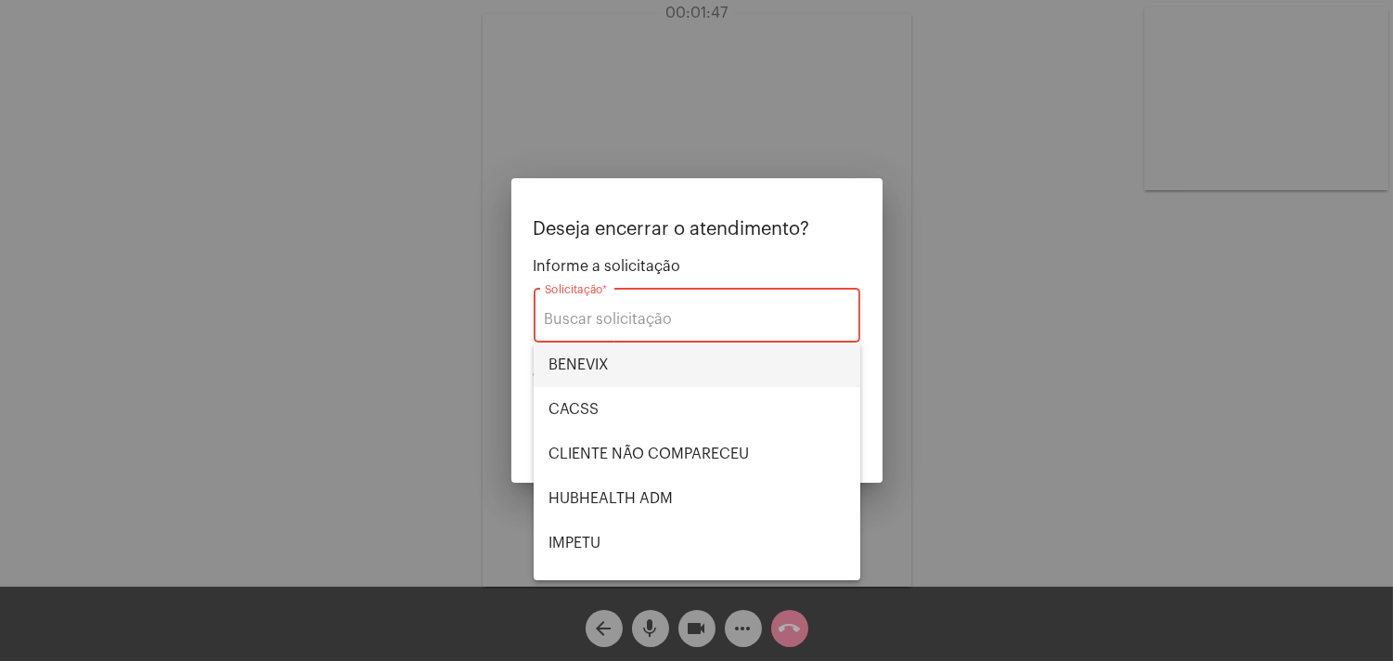
click at [636, 364] on span "BENEVIX" at bounding box center [697, 365] width 297 height 45
type input "BENEVIX"
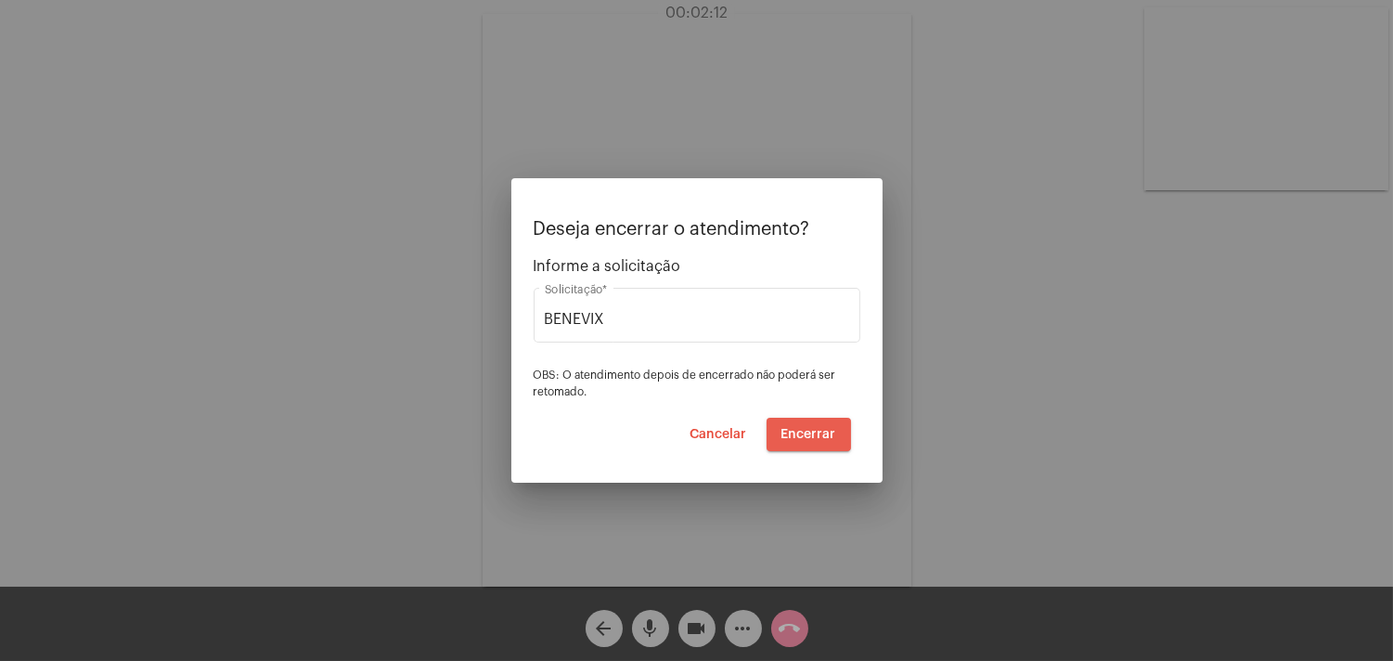
click at [823, 425] on button "Encerrar" at bounding box center [809, 434] width 84 height 33
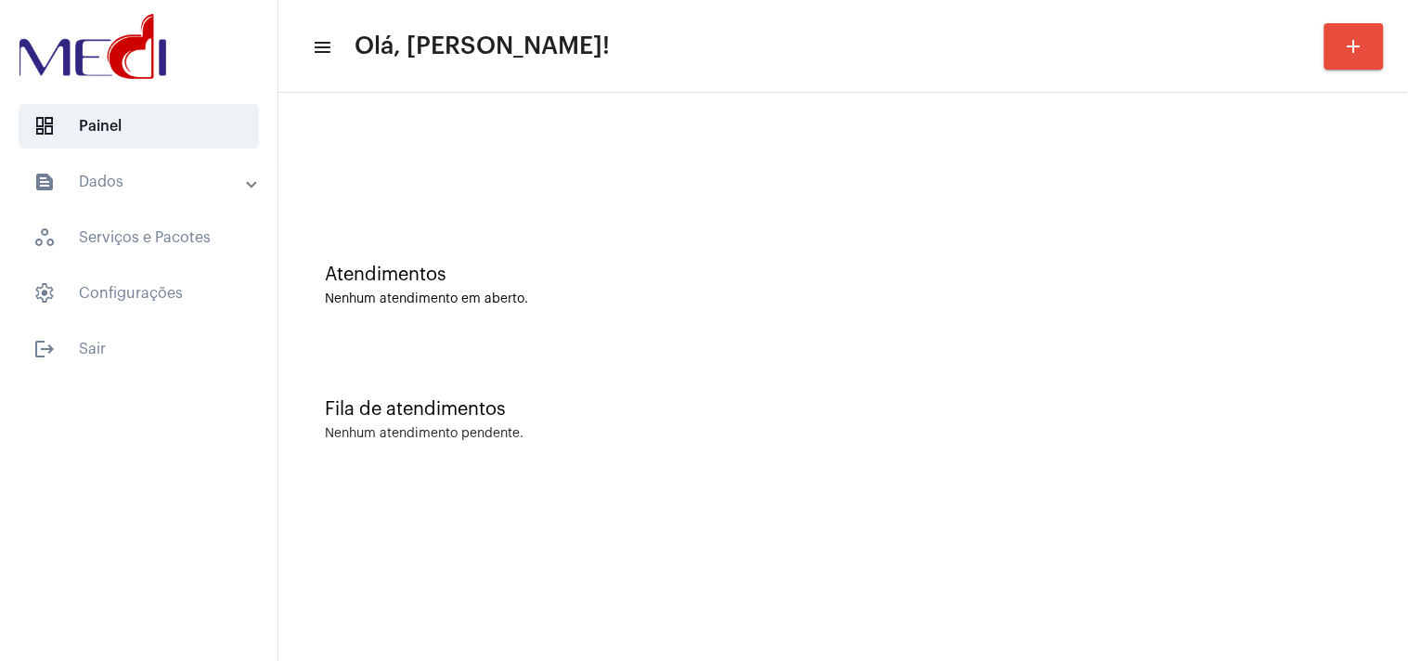
click at [1192, 401] on div "Fila de atendimentos" at bounding box center [843, 409] width 1037 height 20
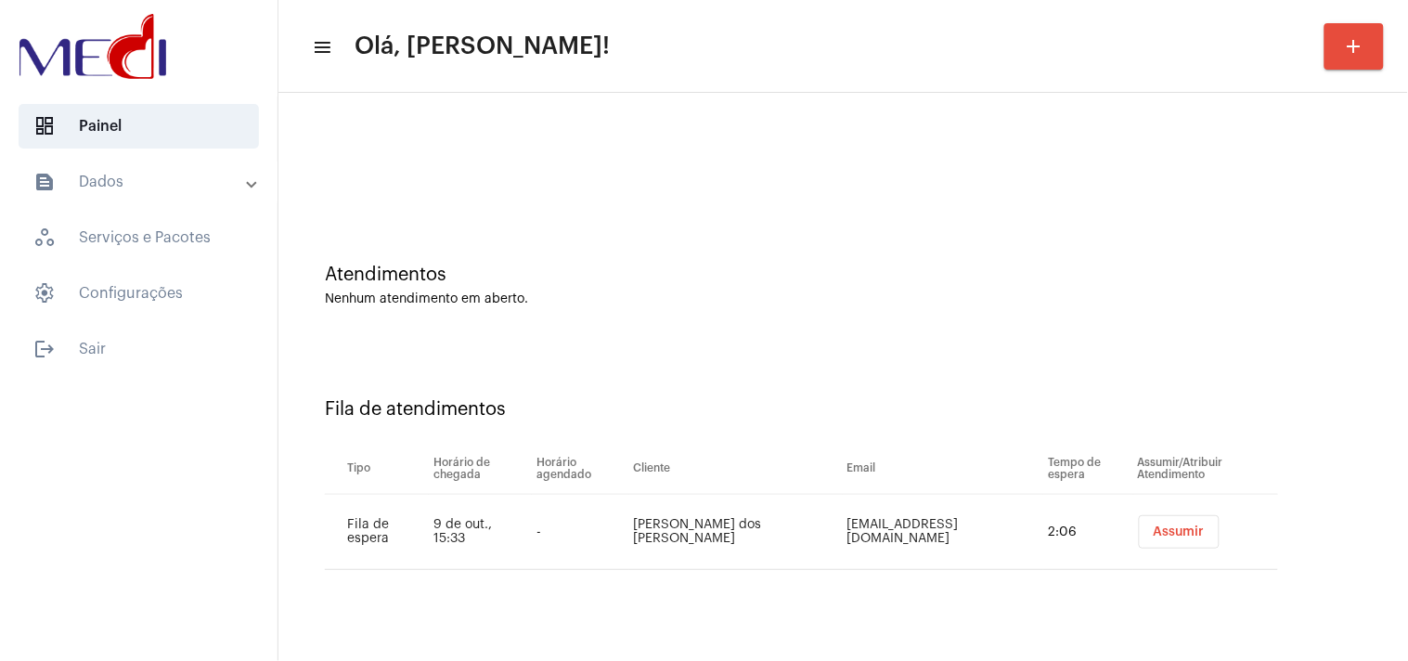
click at [1156, 544] on button "Assumir" at bounding box center [1179, 531] width 81 height 33
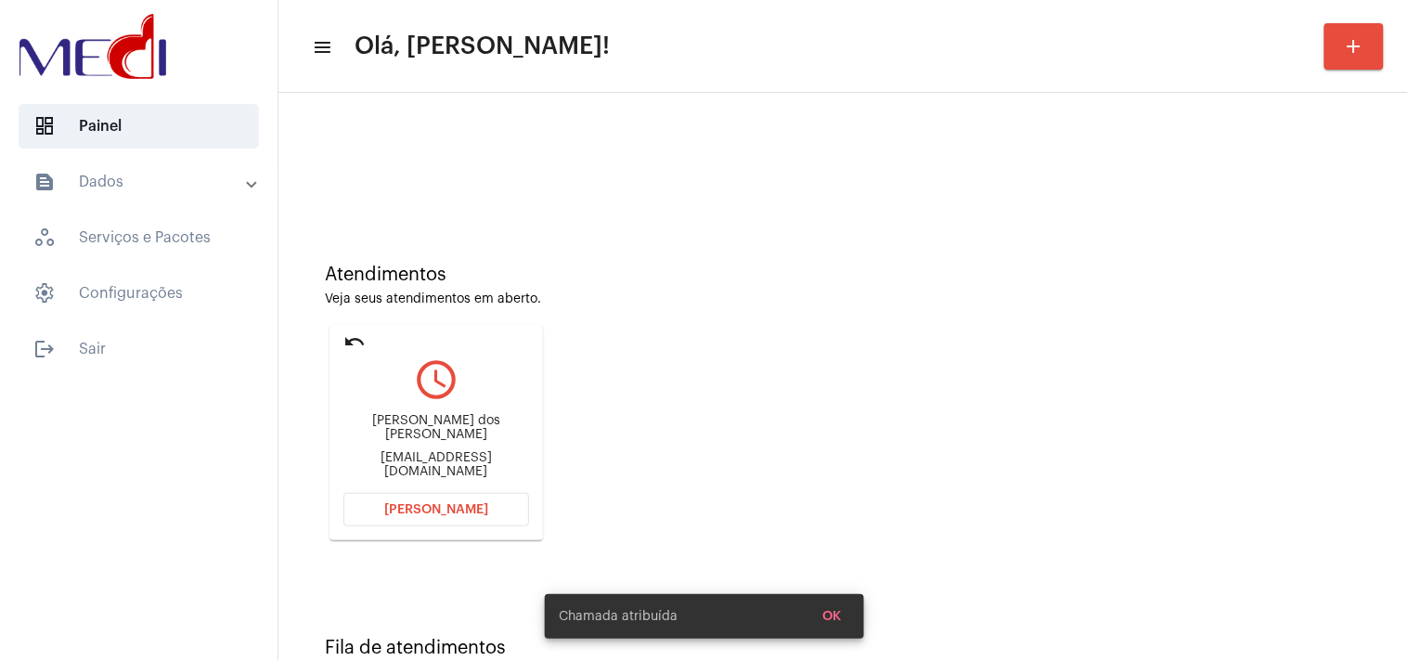
click at [455, 447] on div "David dos Santos Xavier davdxavier.s@gmail.com" at bounding box center [436, 447] width 186 height 84
copy mat-card-content "davdxavier.s@gmail.com Abrir Chamada"
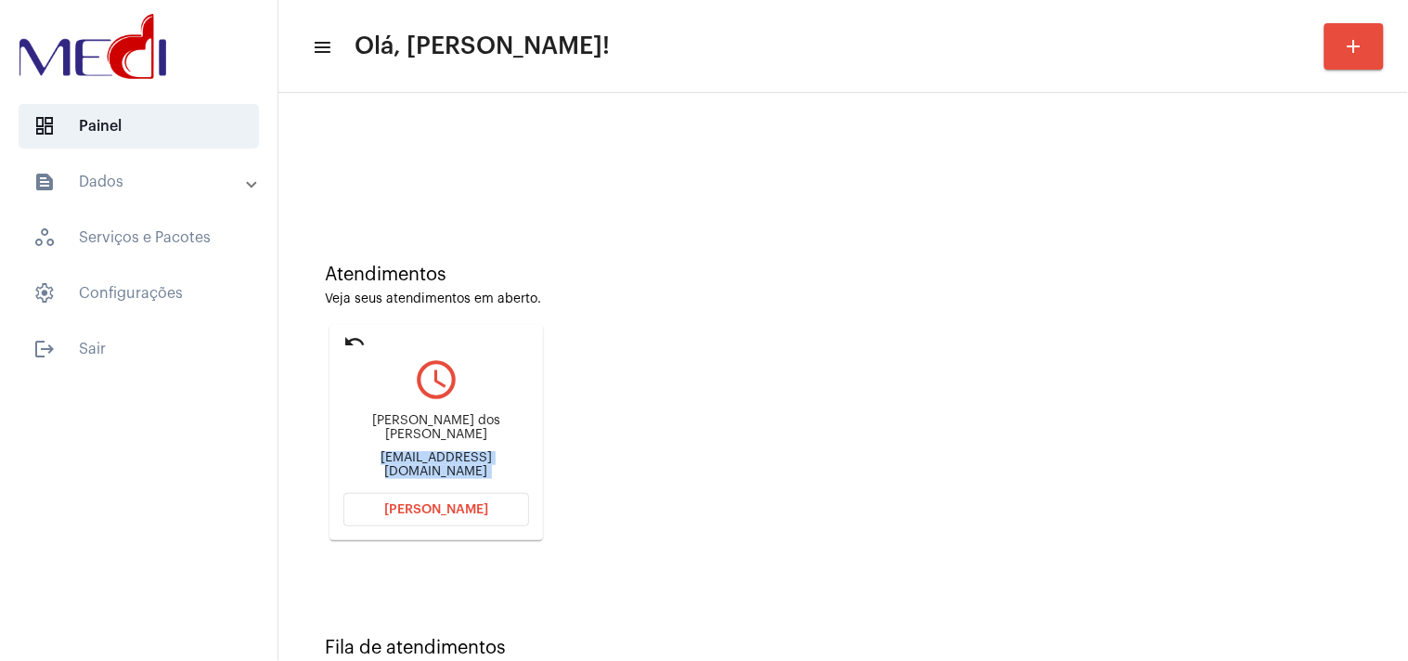
click at [452, 511] on span "Abrir Chamada" at bounding box center [436, 509] width 104 height 13
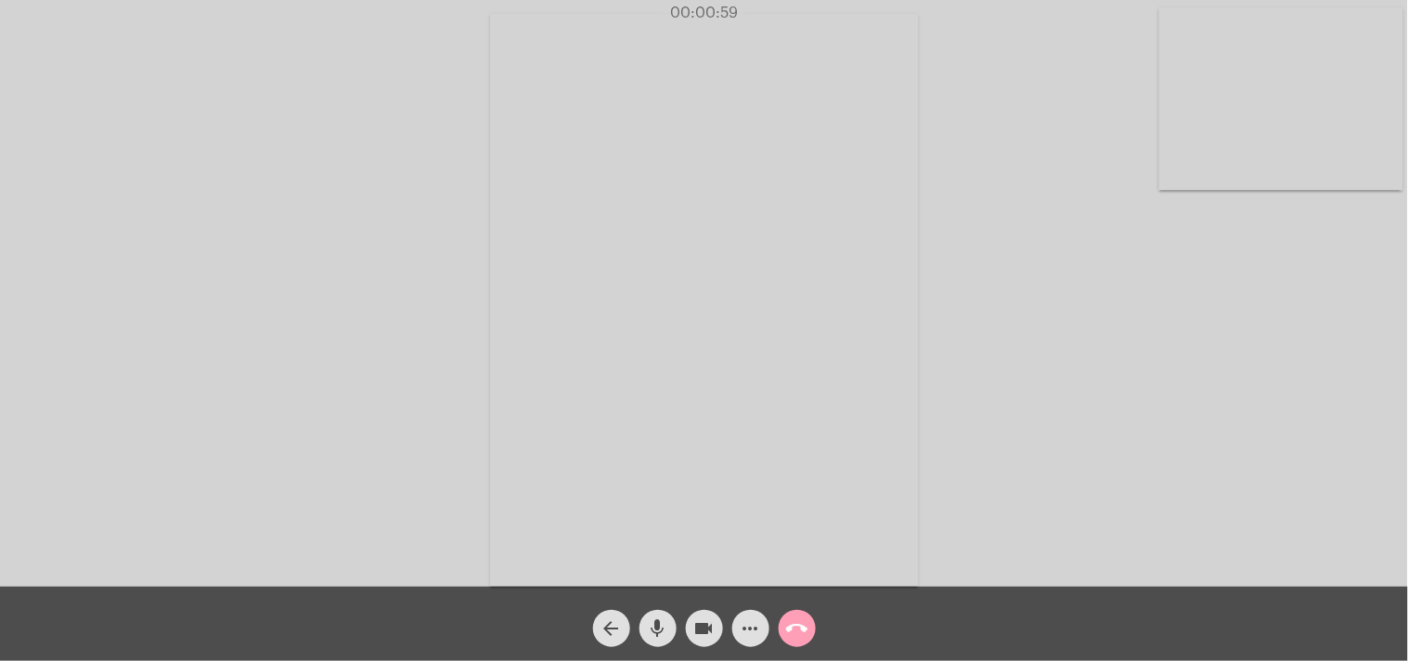
click at [805, 632] on mat-icon "call_end" at bounding box center [797, 628] width 22 height 22
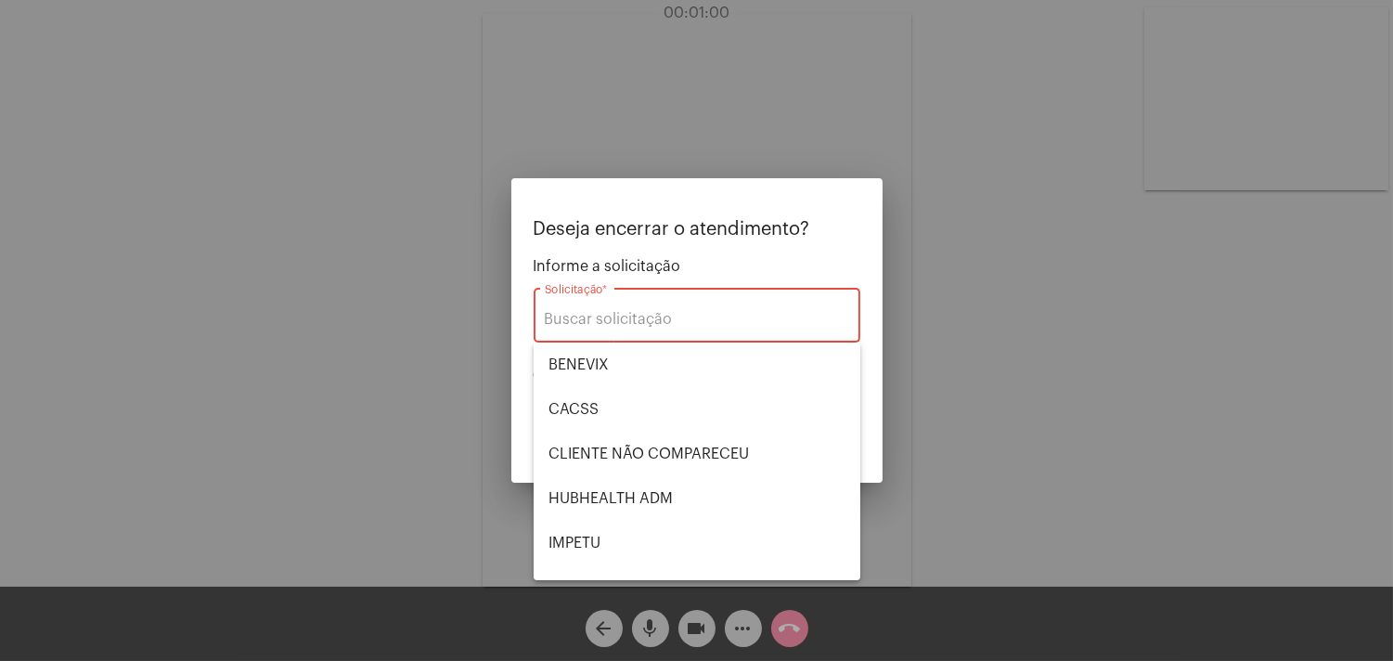
click at [1007, 415] on div at bounding box center [696, 330] width 1393 height 661
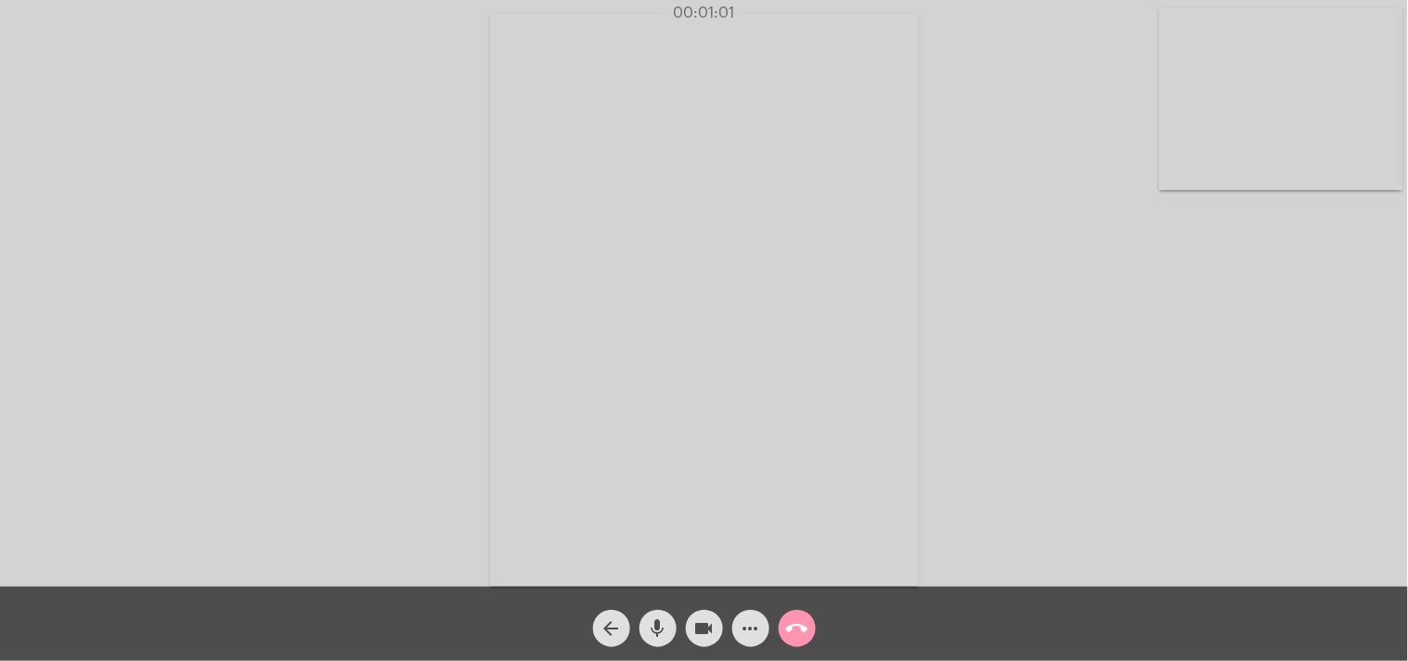
click at [809, 620] on button "call_end" at bounding box center [797, 628] width 37 height 37
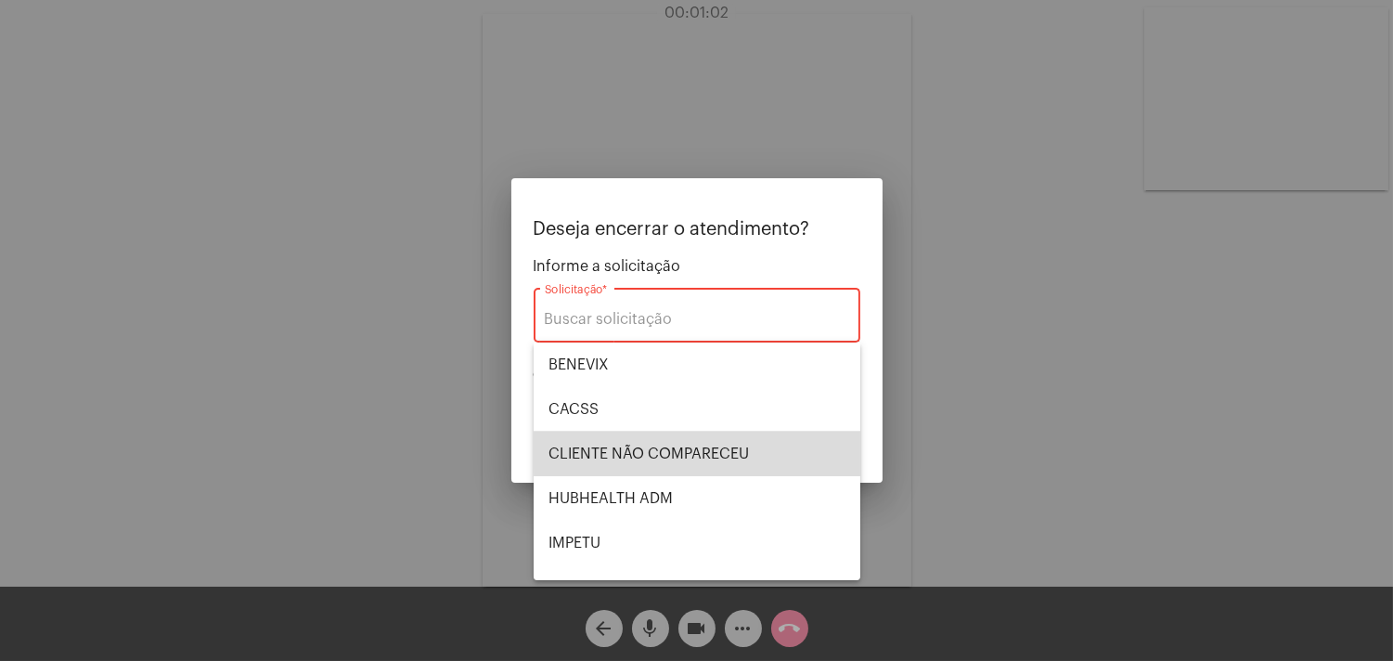
click at [719, 450] on span "CLIENTE NÃO COMPARECEU" at bounding box center [697, 454] width 297 height 45
type input "CLIENTE NÃO COMPARECEU"
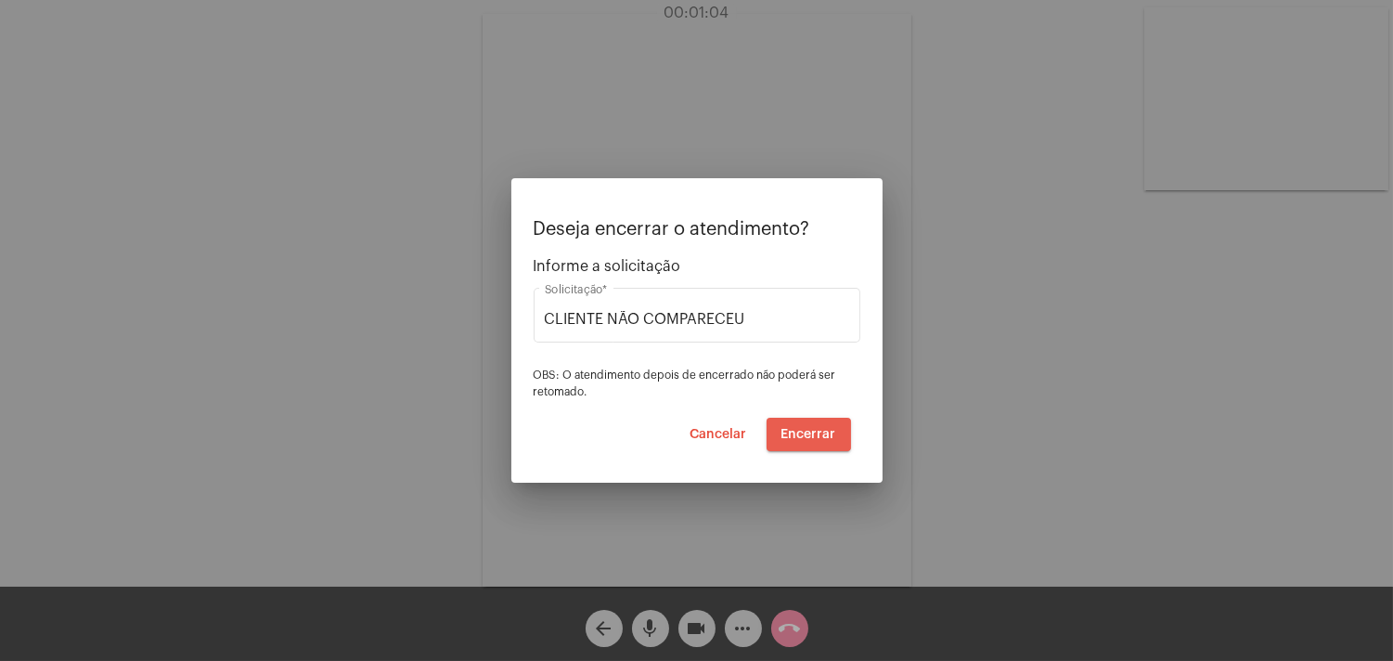
click at [821, 432] on span "Encerrar" at bounding box center [809, 434] width 55 height 13
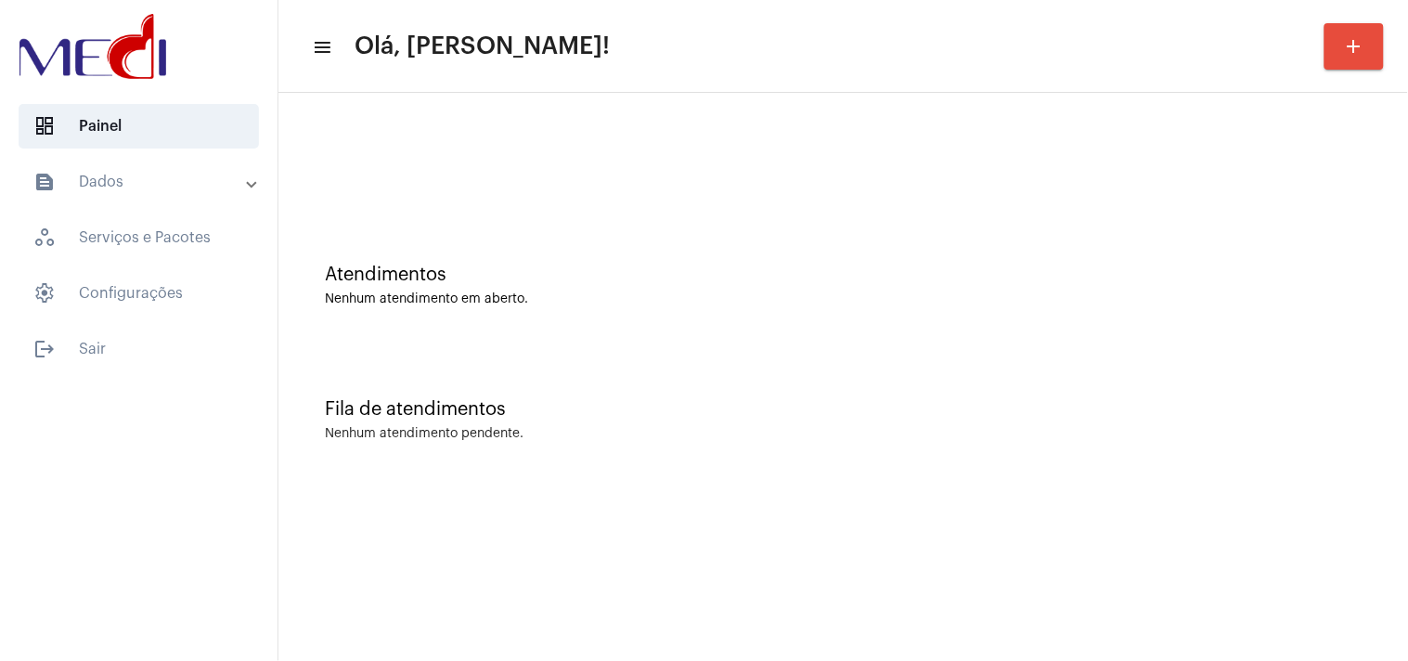
click at [1265, 320] on div "Atendimentos Nenhum atendimento em aberto." at bounding box center [843, 276] width 1111 height 135
click at [1079, 567] on mat-sidenav-content "menu Olá, [PERSON_NAME]! add Atendimentos Nenhum atendimento em aberto. Fila de…" at bounding box center [843, 330] width 1130 height 661
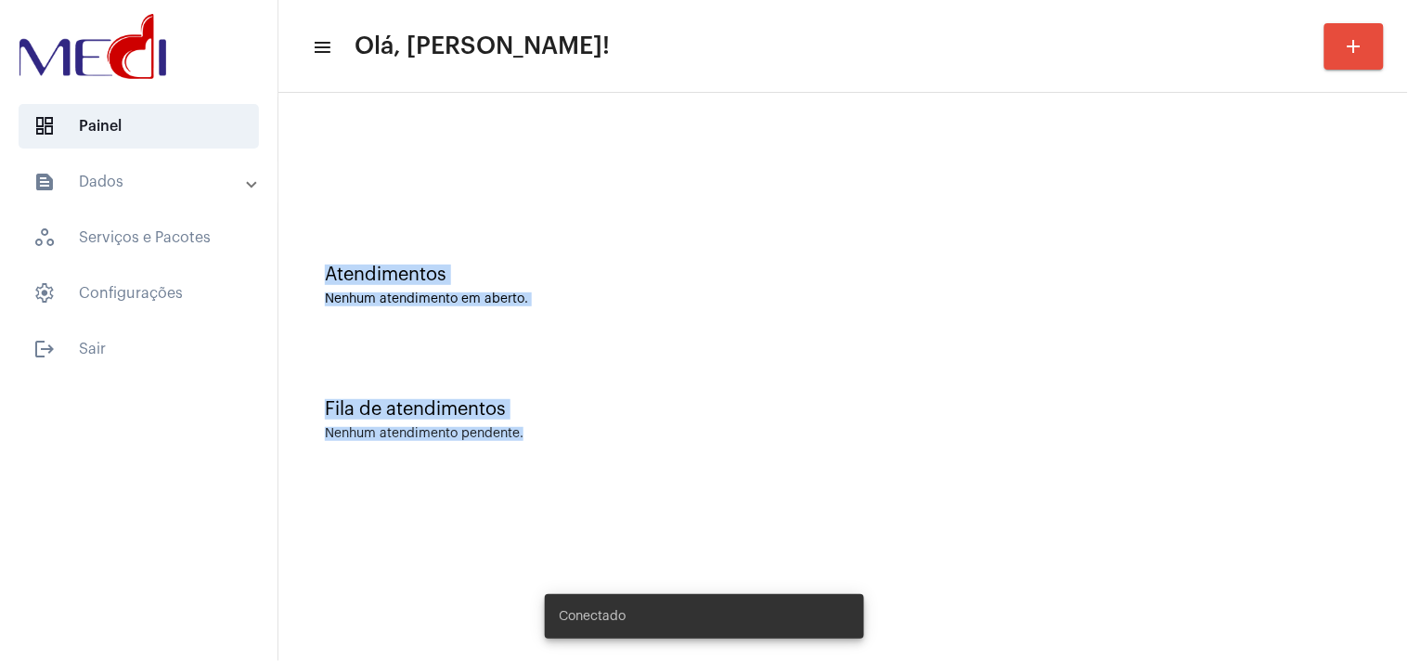
drag, startPoint x: 294, startPoint y: 257, endPoint x: 568, endPoint y: 434, distance: 325.7
click at [568, 434] on div "Atendimentos Nenhum atendimento em aberto. Fila de atendimentos Nenhum atendime…" at bounding box center [843, 290] width 1111 height 376
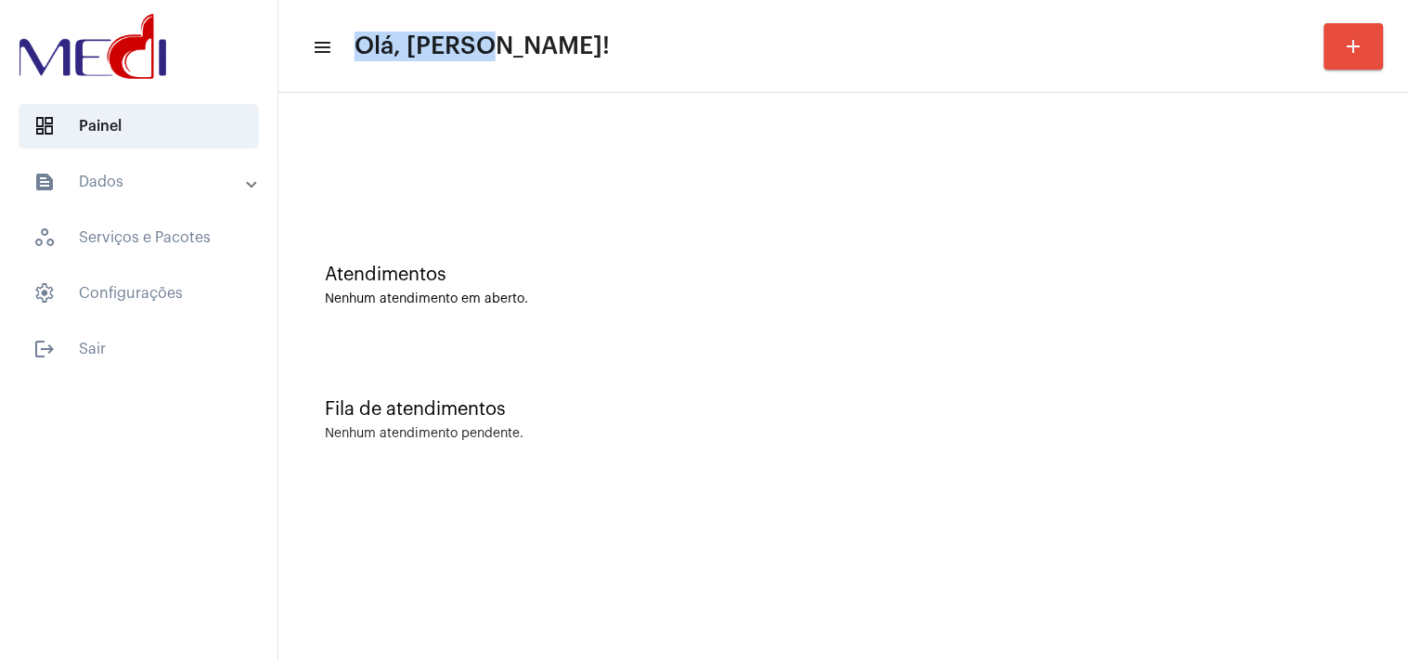
drag, startPoint x: 356, startPoint y: 43, endPoint x: 580, endPoint y: 57, distance: 224.2
click at [580, 57] on mat-toolbar-row "menu Olá, Karen! add" at bounding box center [843, 46] width 1130 height 59
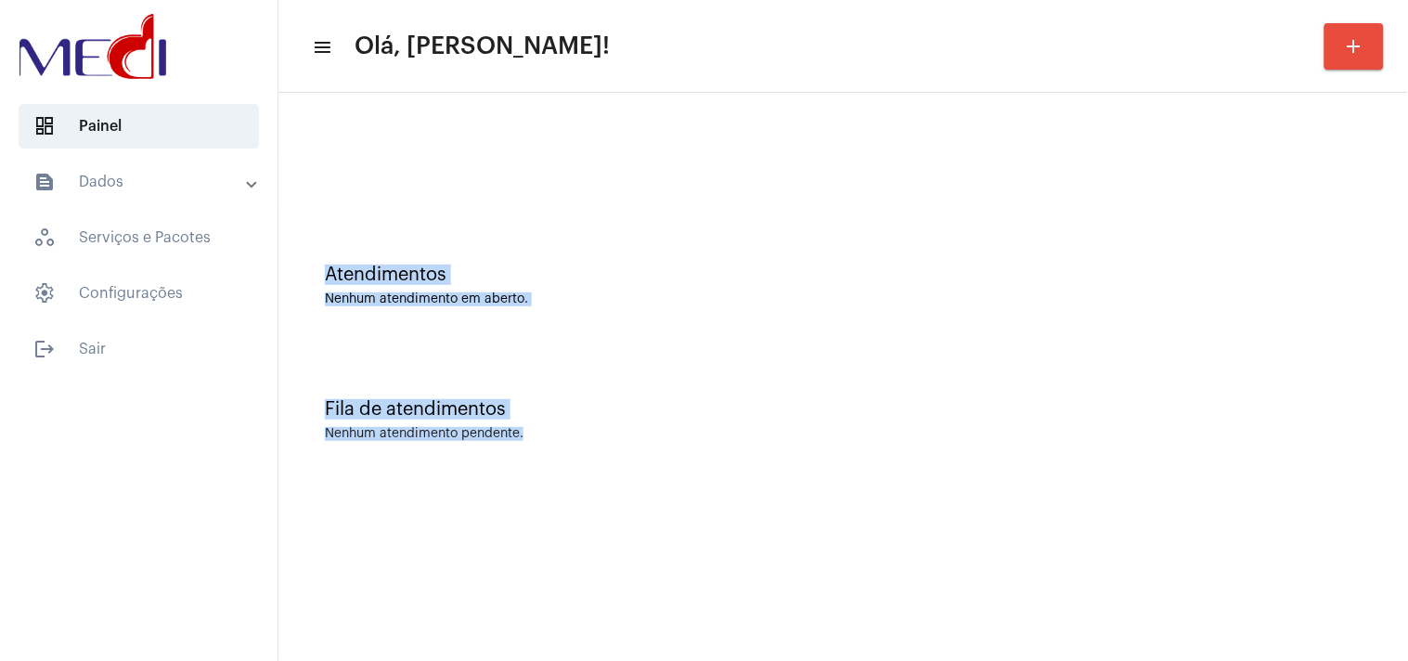
drag, startPoint x: 530, startPoint y: 434, endPoint x: 304, endPoint y: 260, distance: 285.2
click at [304, 260] on div "Atendimentos Nenhum atendimento em aberto. Fila de atendimentos Nenhum atendime…" at bounding box center [843, 290] width 1111 height 376
click at [680, 338] on div "Atendimentos Nenhum atendimento em aberto." at bounding box center [843, 276] width 1111 height 135
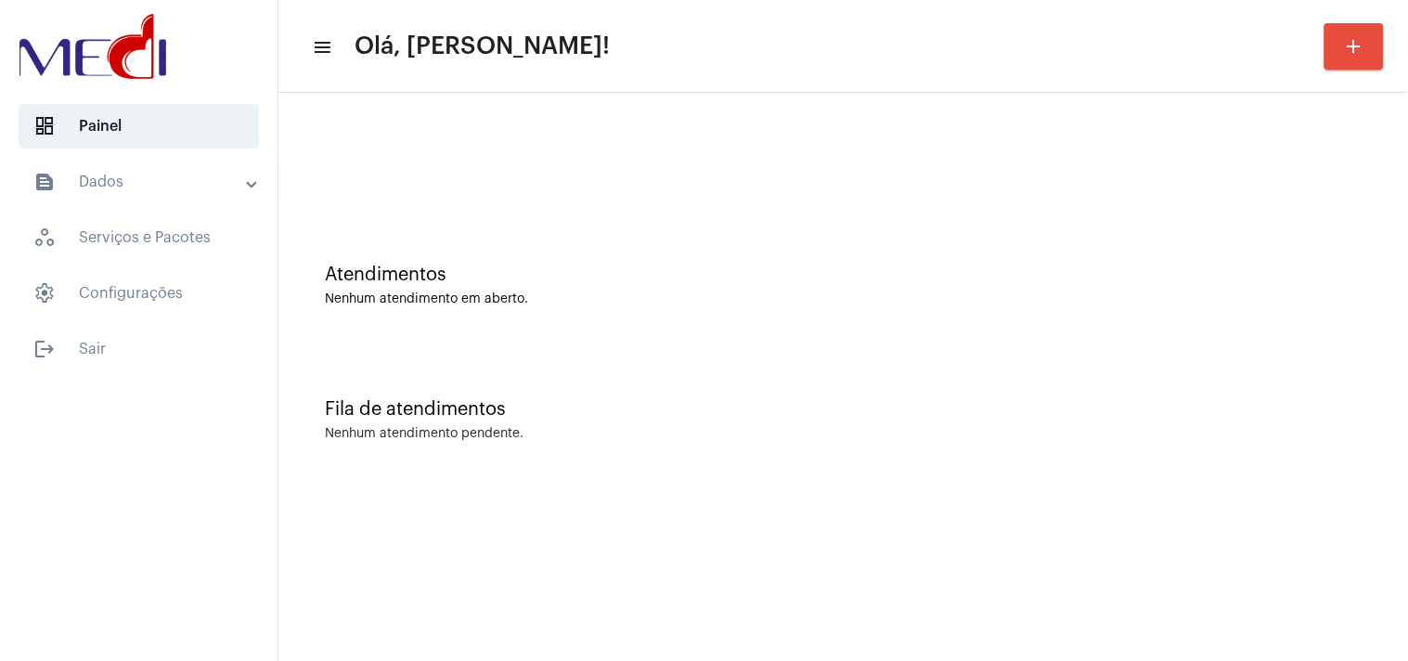
click at [1291, 320] on div "Atendimentos Nenhum atendimento em aberto." at bounding box center [843, 276] width 1111 height 135
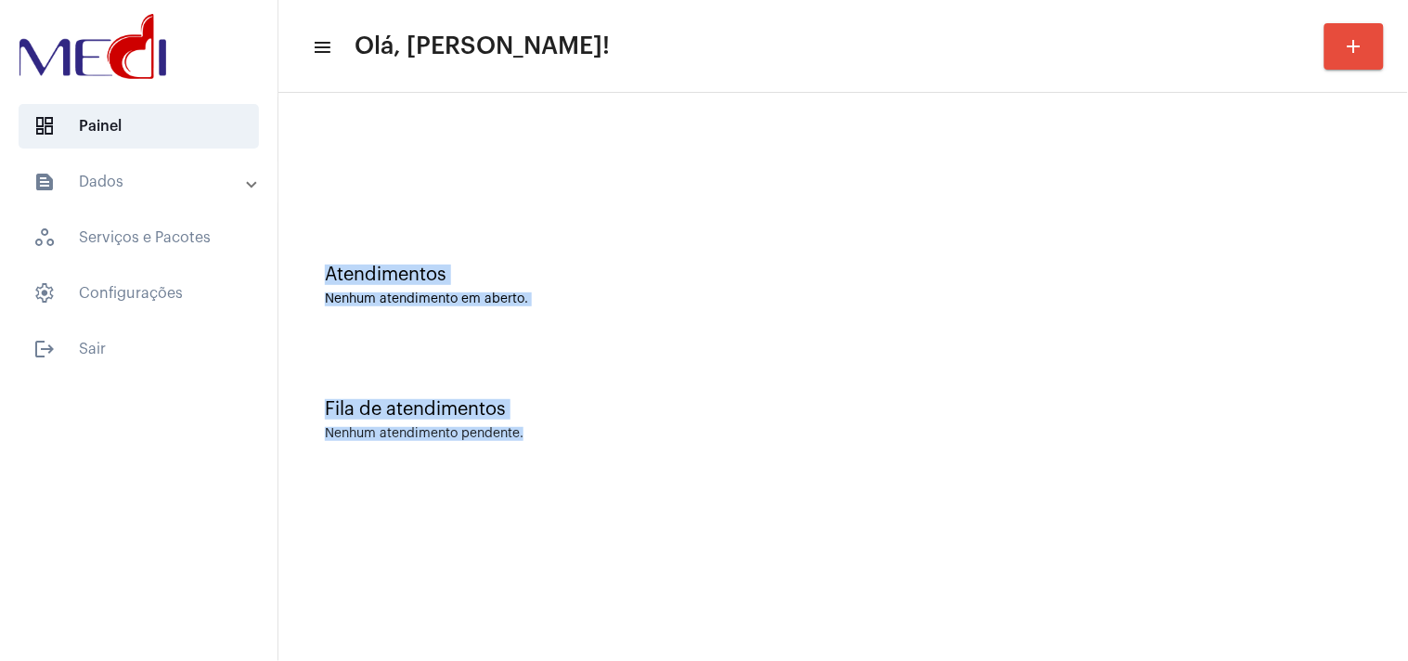
drag, startPoint x: 318, startPoint y: 274, endPoint x: 552, endPoint y: 457, distance: 296.9
click at [552, 457] on div "Atendimentos Nenhum atendimento em aberto. Fila de atendimentos Nenhum atendime…" at bounding box center [843, 290] width 1111 height 376
drag, startPoint x: 362, startPoint y: 41, endPoint x: 557, endPoint y: 455, distance: 457.6
click at [557, 455] on app-main-dashboard "menu Olá, Karen! add Atendimentos Nenhum atendimento em aberto. Fila de atendim…" at bounding box center [843, 290] width 1130 height 395
drag, startPoint x: 299, startPoint y: 44, endPoint x: 554, endPoint y: 438, distance: 469.9
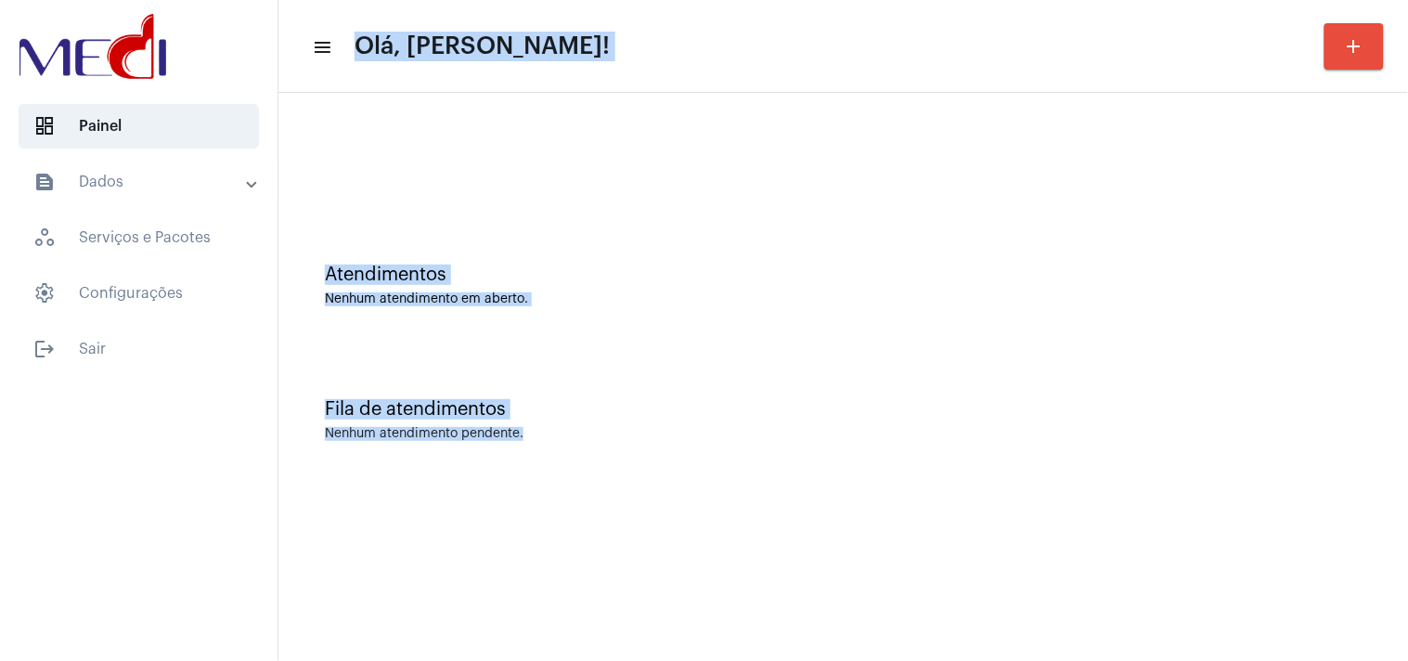
click at [554, 438] on app-main-dashboard "menu Olá, Karen! add Atendimentos Nenhum atendimento em aberto. Fila de atendim…" at bounding box center [843, 290] width 1130 height 395
click at [578, 341] on div "Atendimentos Nenhum atendimento em aberto." at bounding box center [843, 276] width 1111 height 135
